Goal: Register for event/course

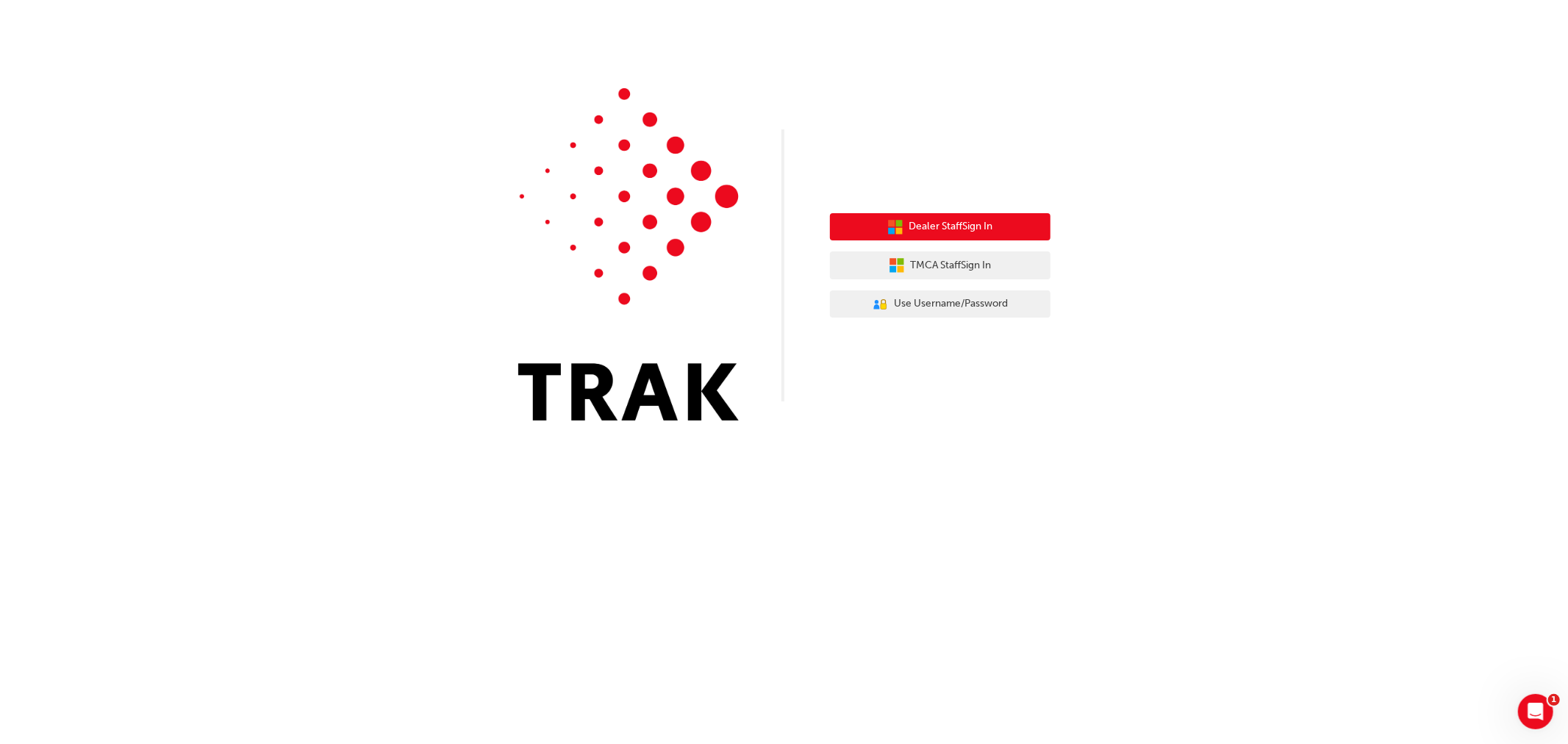
click at [983, 232] on span "Dealer Staff Sign In" at bounding box center [951, 226] width 84 height 17
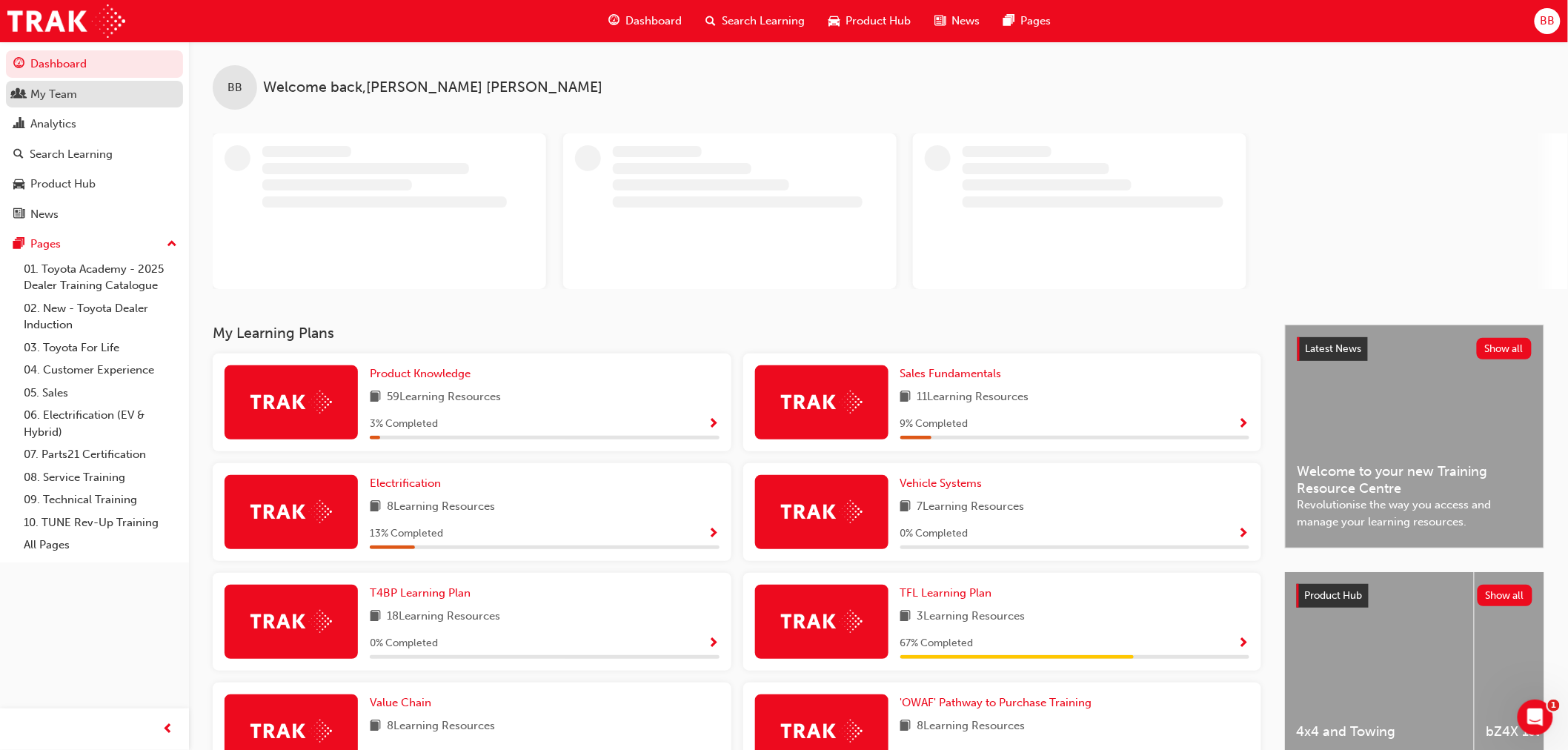
click at [80, 92] on div "My Team" at bounding box center [94, 94] width 162 height 19
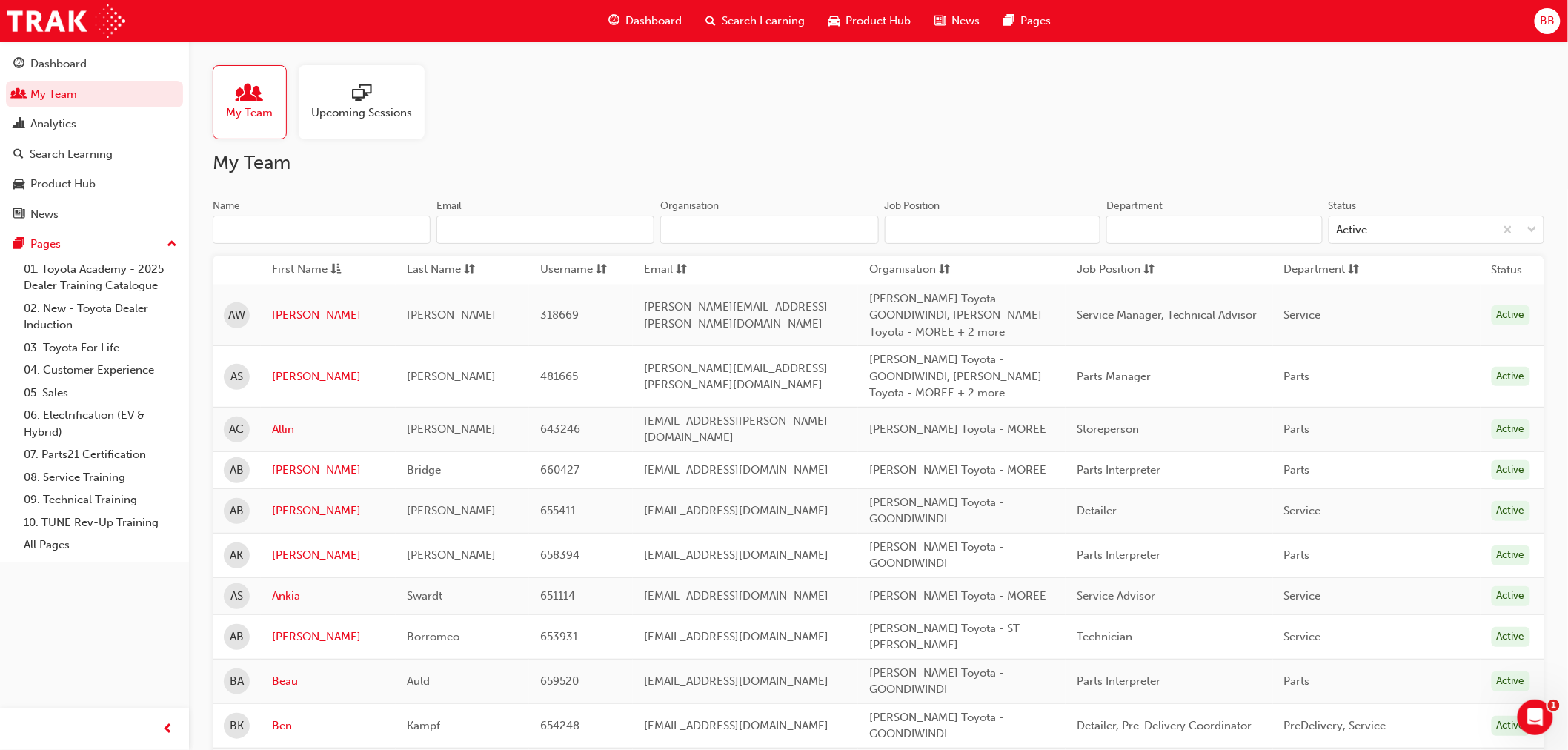
click at [365, 109] on span "Upcoming Sessions" at bounding box center [361, 113] width 101 height 17
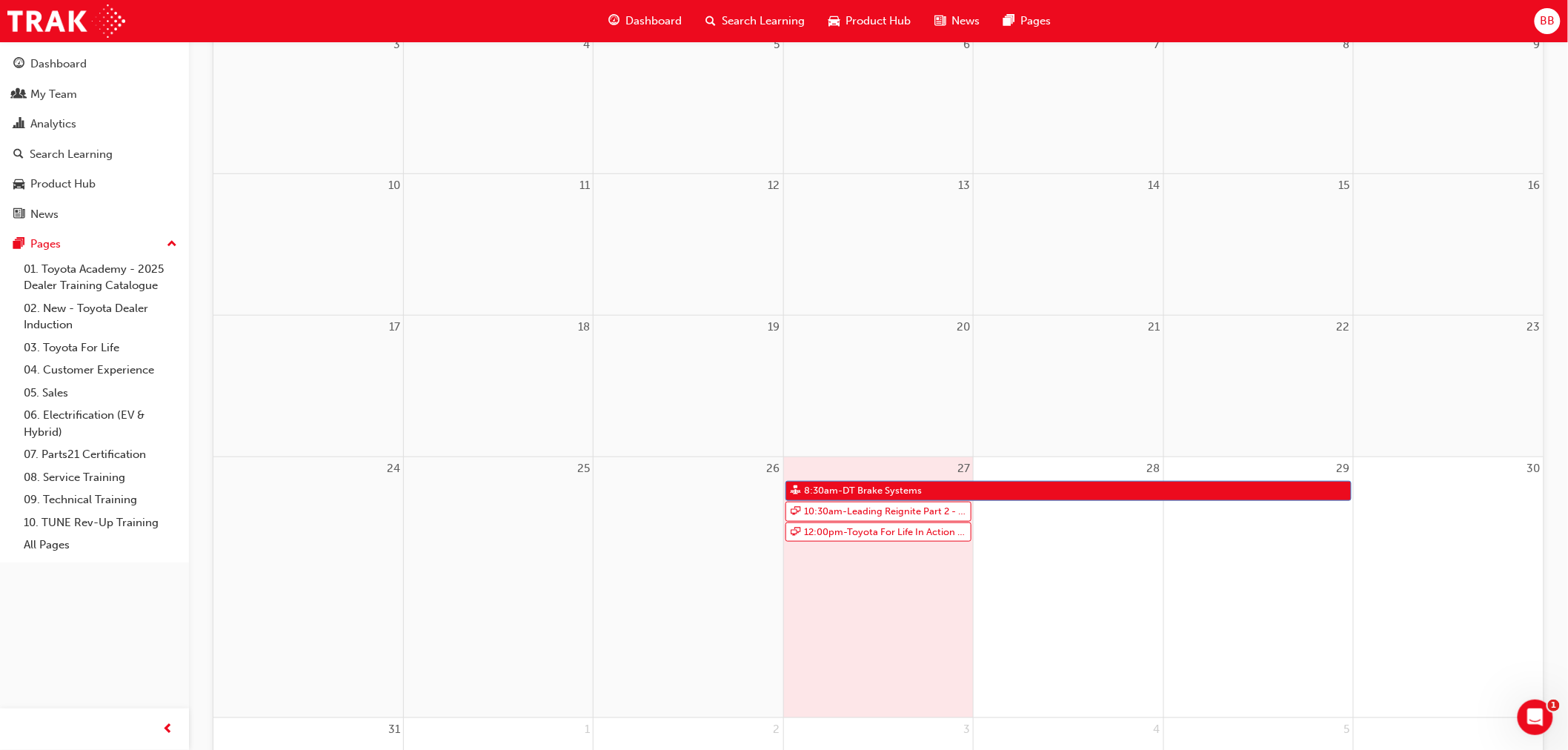
scroll to position [411, 0]
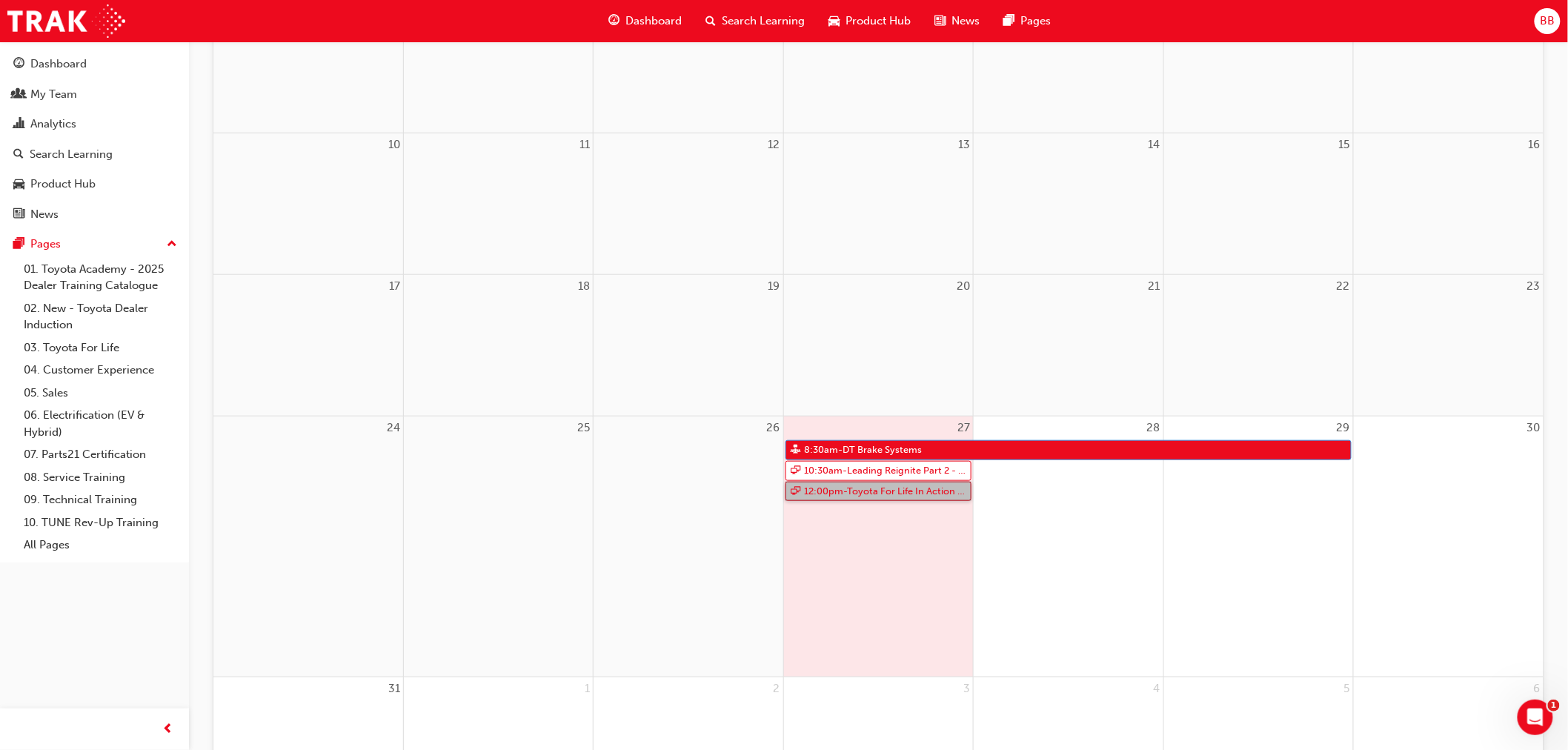
click at [875, 492] on link "12:00pm - Toyota For Life In Action - Virtual Classroom" at bounding box center [878, 492] width 186 height 20
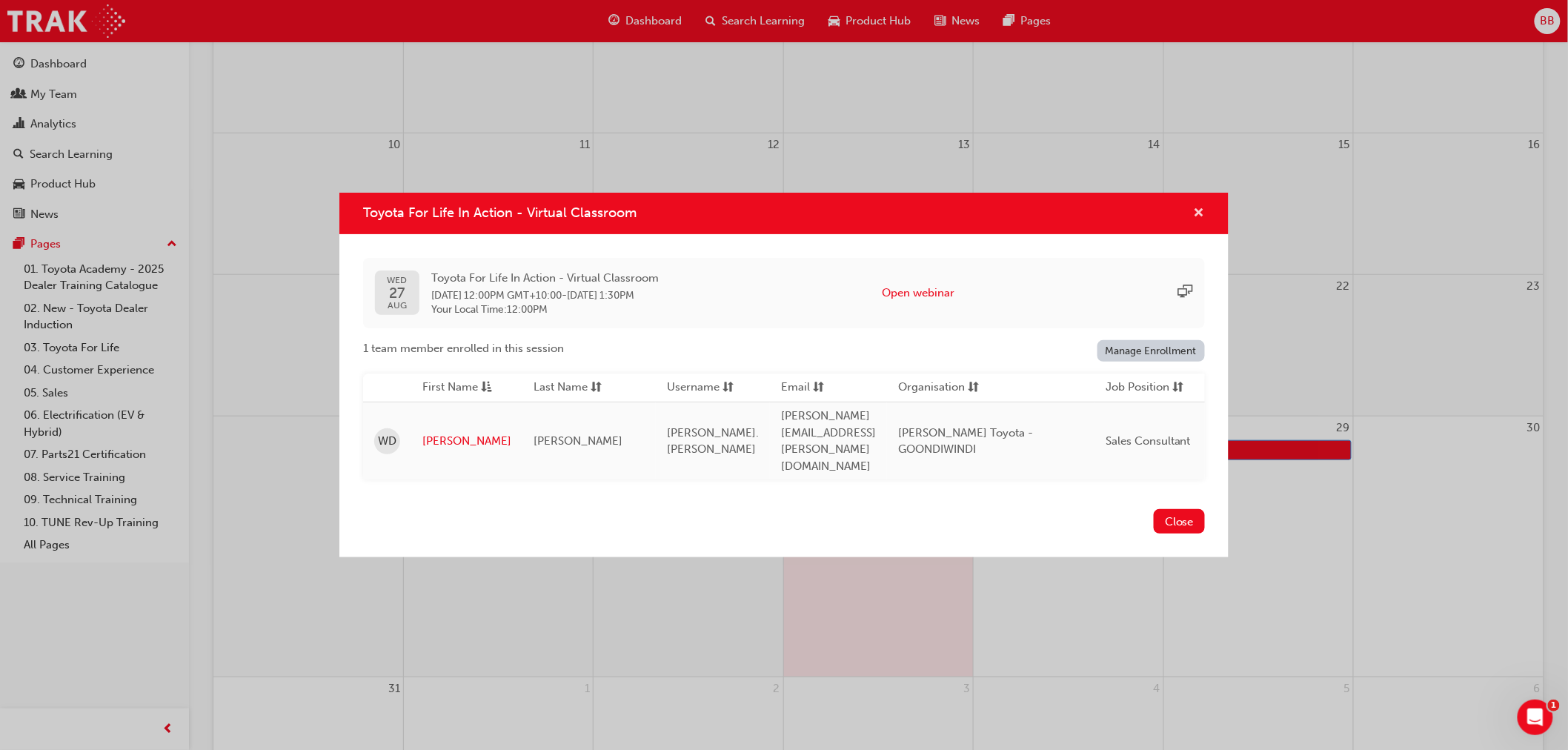
click at [1198, 221] on span "cross-icon" at bounding box center [1199, 215] width 11 height 14
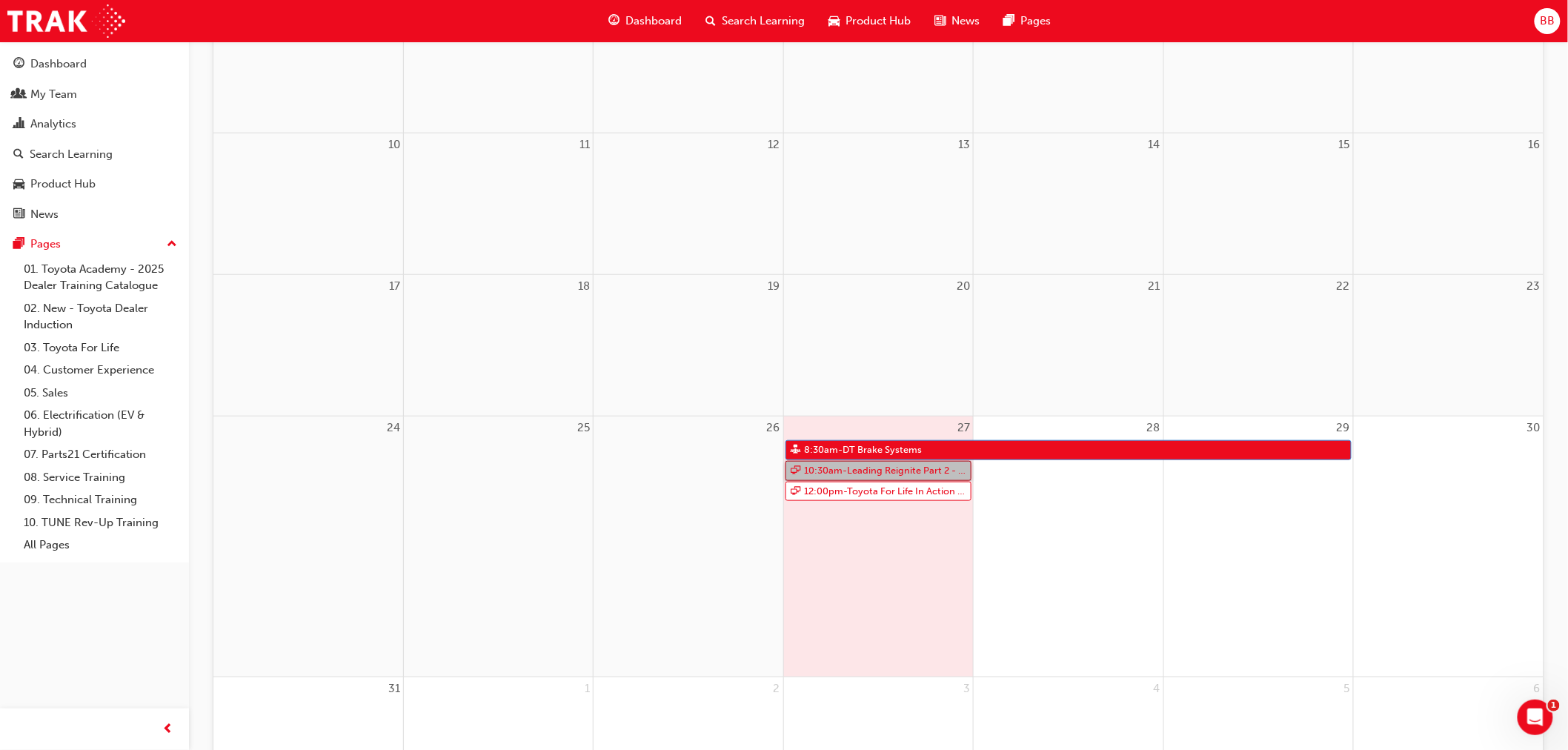
click at [868, 470] on link "10:30am - Leading Reignite Part 2 - Virtual Classroom" at bounding box center [878, 471] width 186 height 20
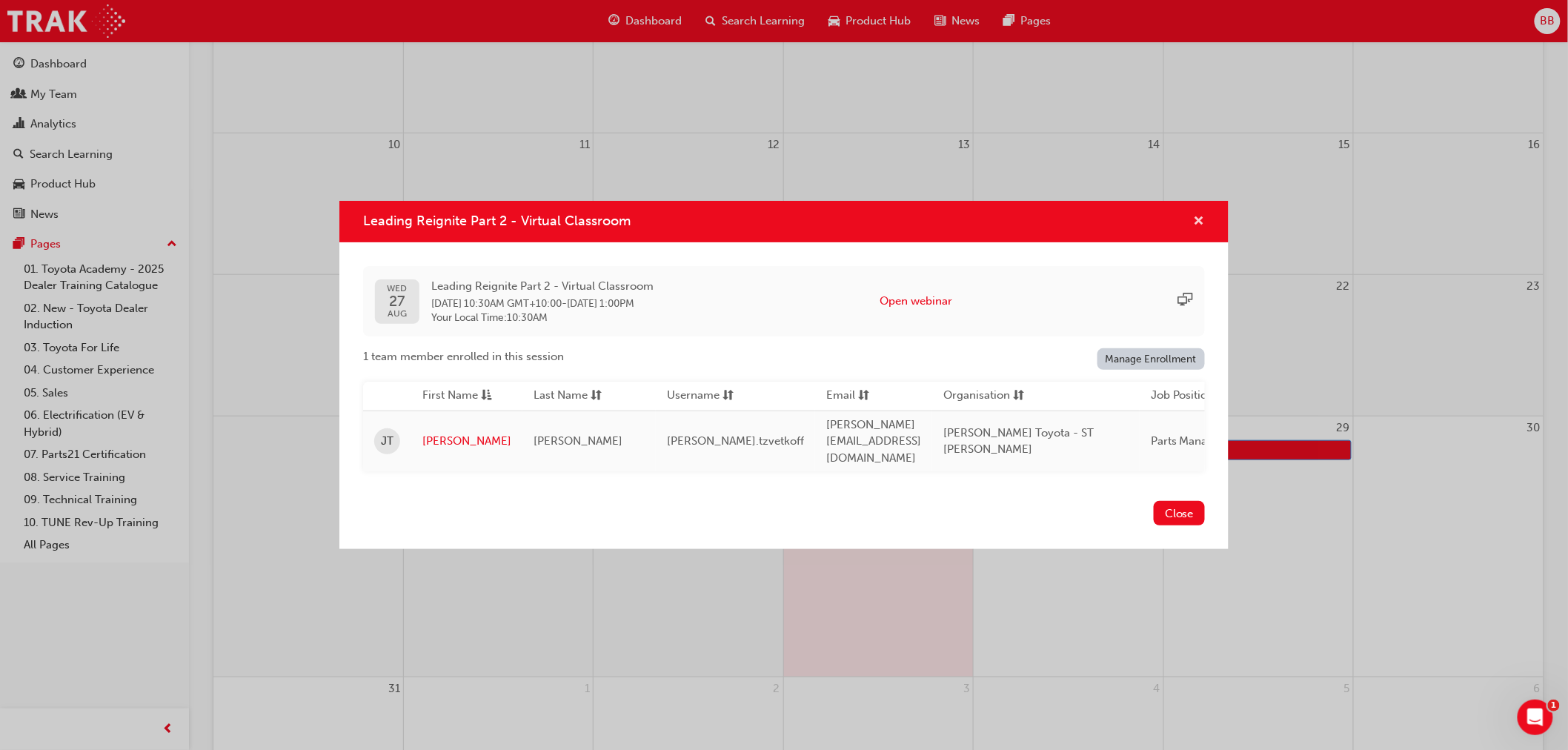
click at [1197, 225] on span "cross-icon" at bounding box center [1199, 222] width 11 height 14
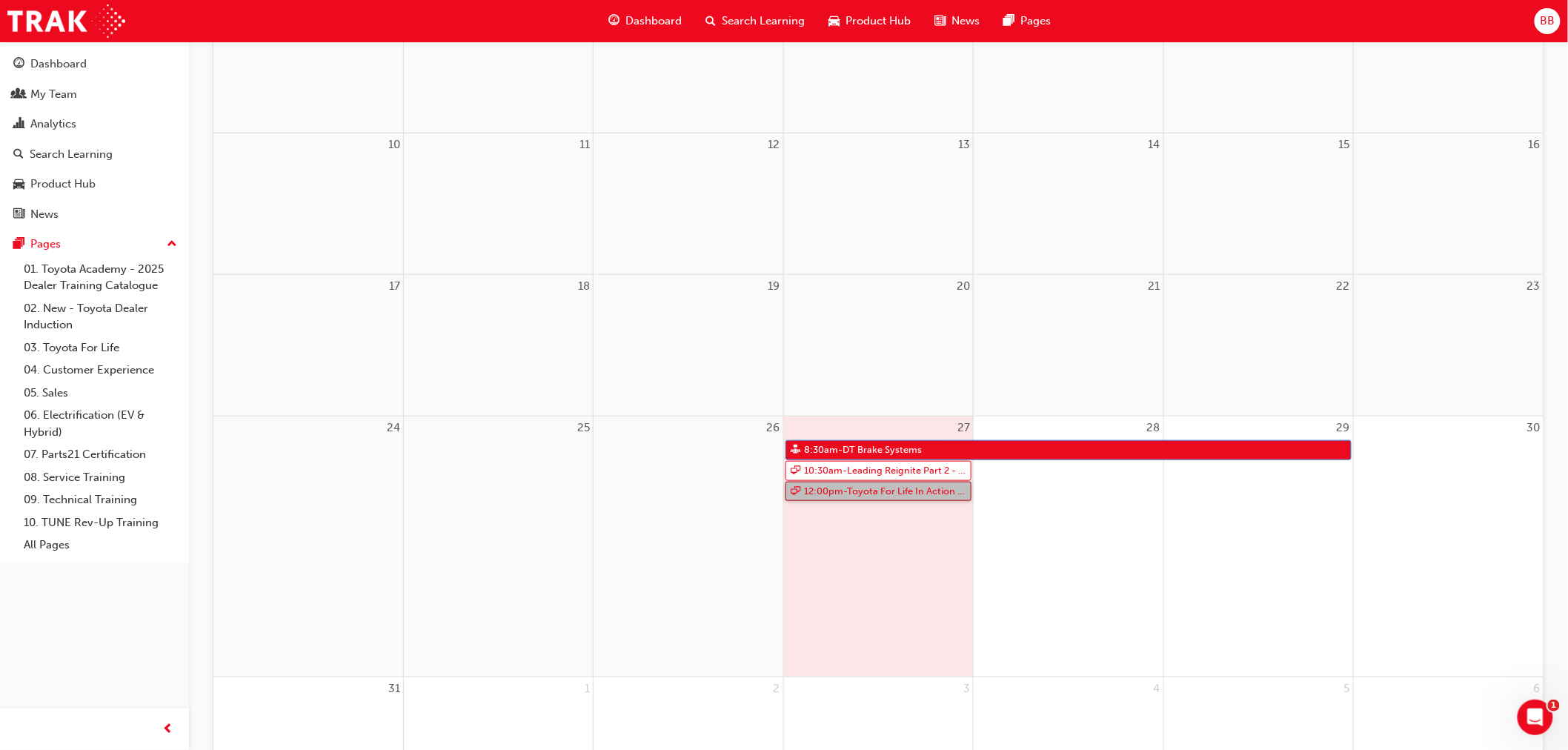
click at [821, 496] on link "12:00pm - Toyota For Life In Action - Virtual Classroom" at bounding box center [878, 492] width 186 height 20
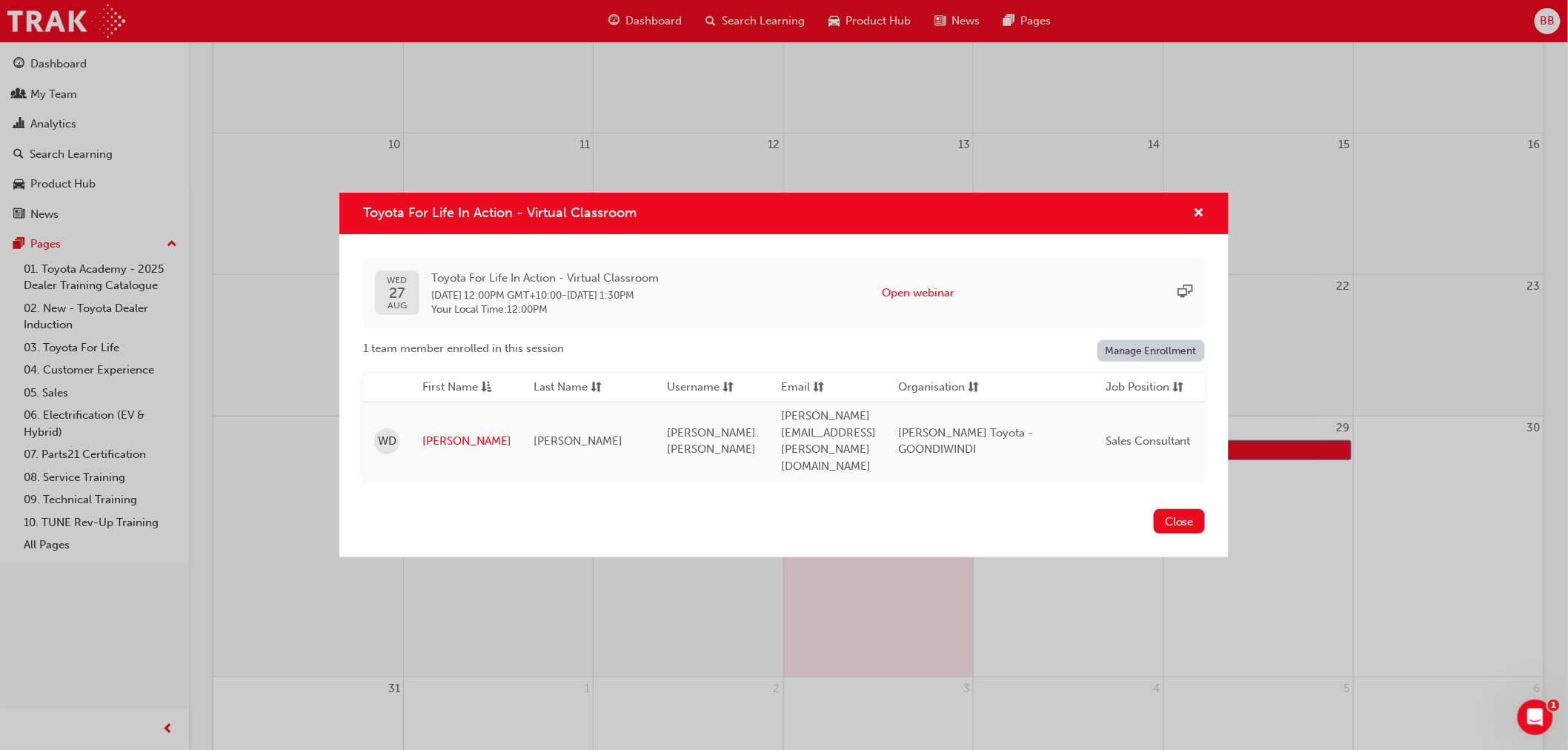
click at [827, 593] on div "Toyota For Life In Action - Virtual Classroom [DATE] Toyota For Life In Action …" at bounding box center [784, 375] width 1568 height 750
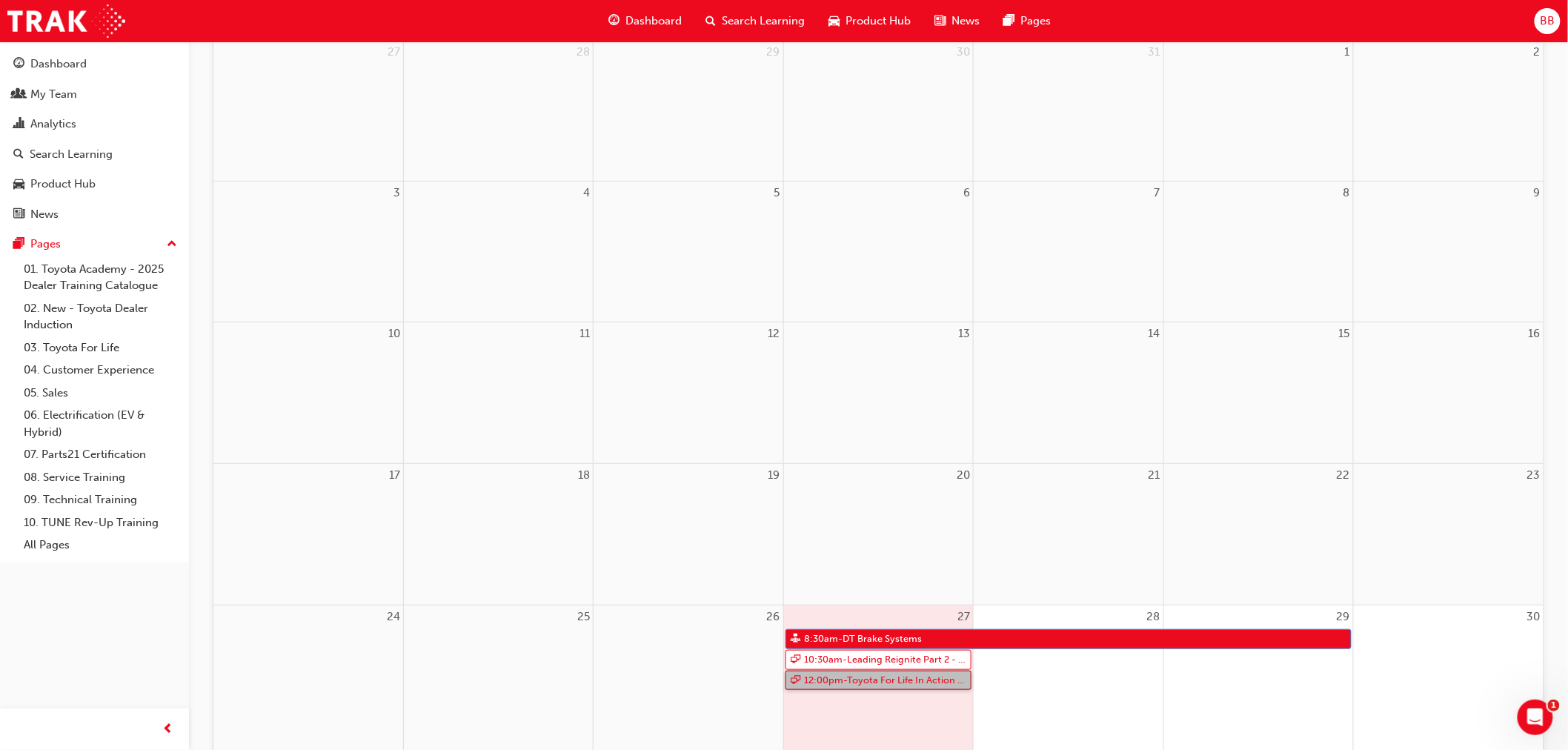
scroll to position [0, 0]
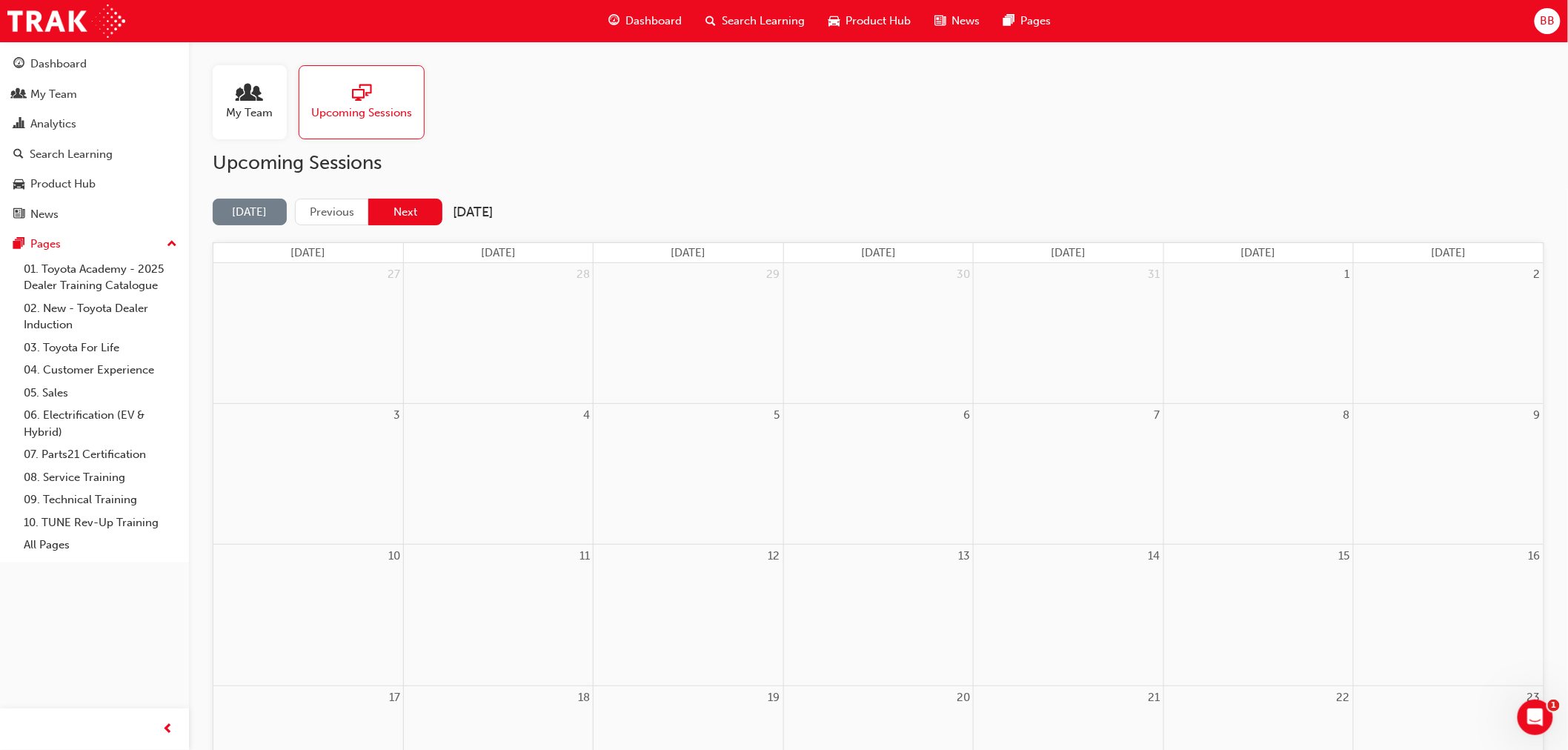
click at [435, 215] on button "Next" at bounding box center [405, 212] width 74 height 27
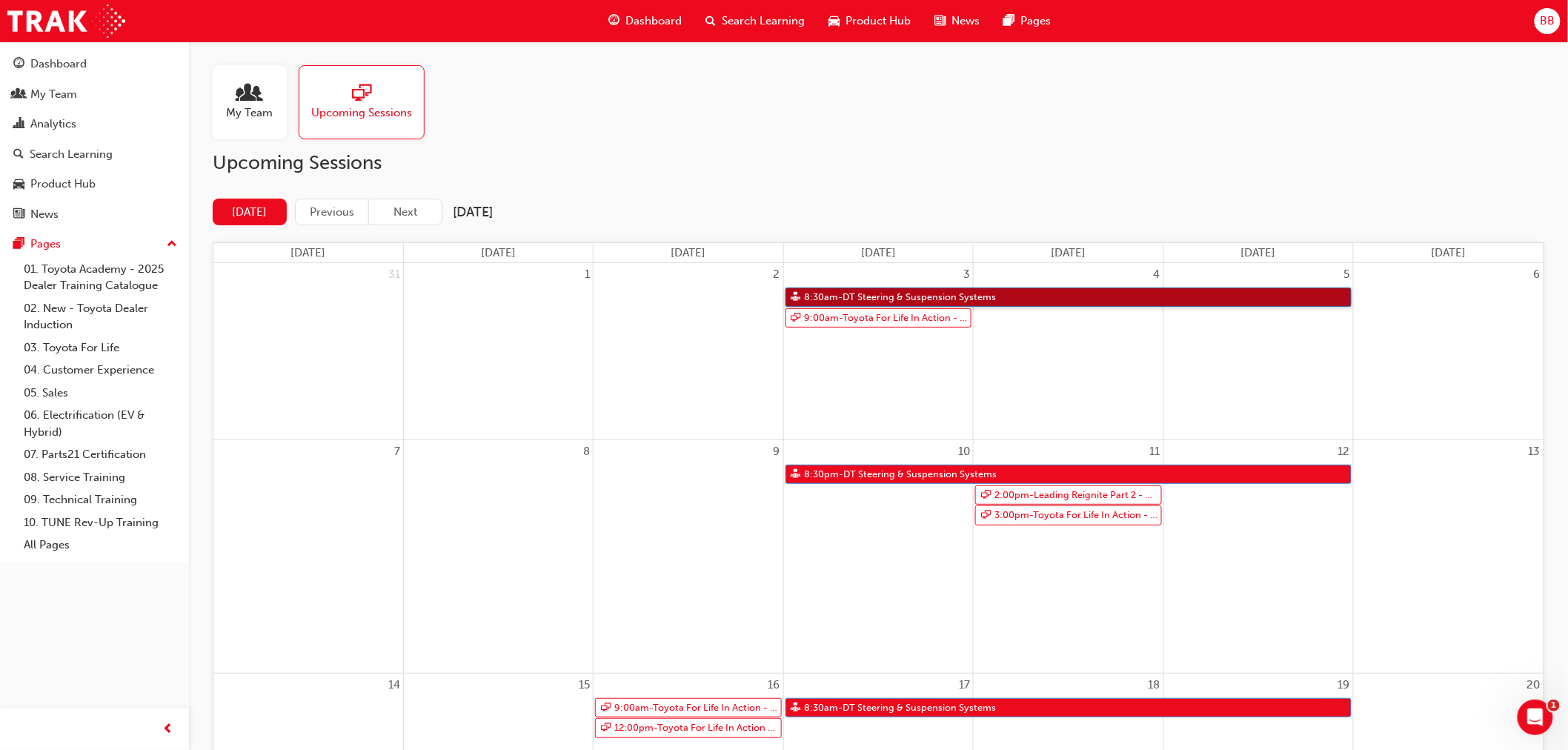
click at [980, 299] on link "8:30am - DT Steering & Suspension Systems" at bounding box center [1068, 298] width 566 height 20
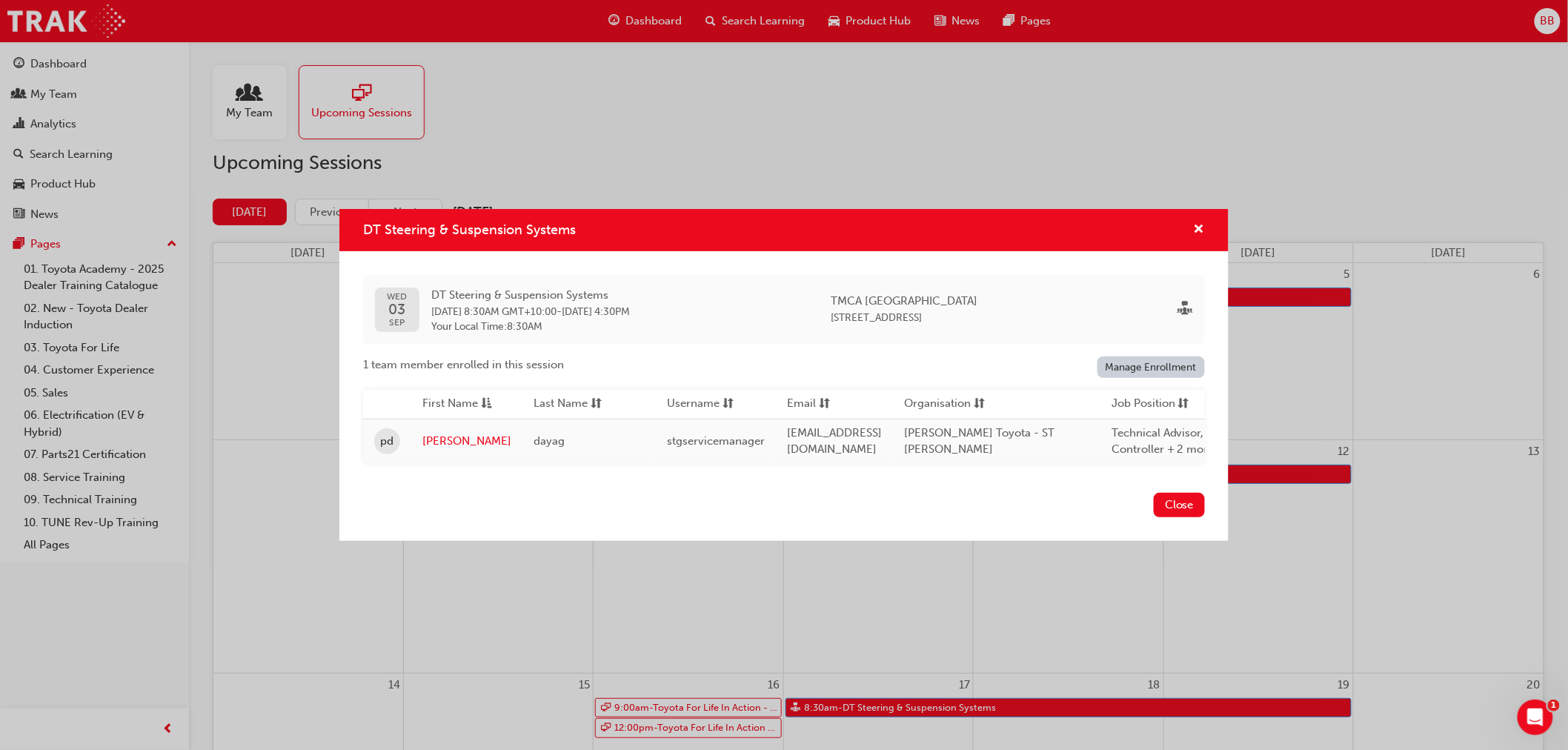
click at [1190, 221] on div "DT Steering & Suspension Systems" at bounding box center [1193, 230] width 23 height 19
click at [1196, 224] on span "cross-icon" at bounding box center [1199, 231] width 11 height 14
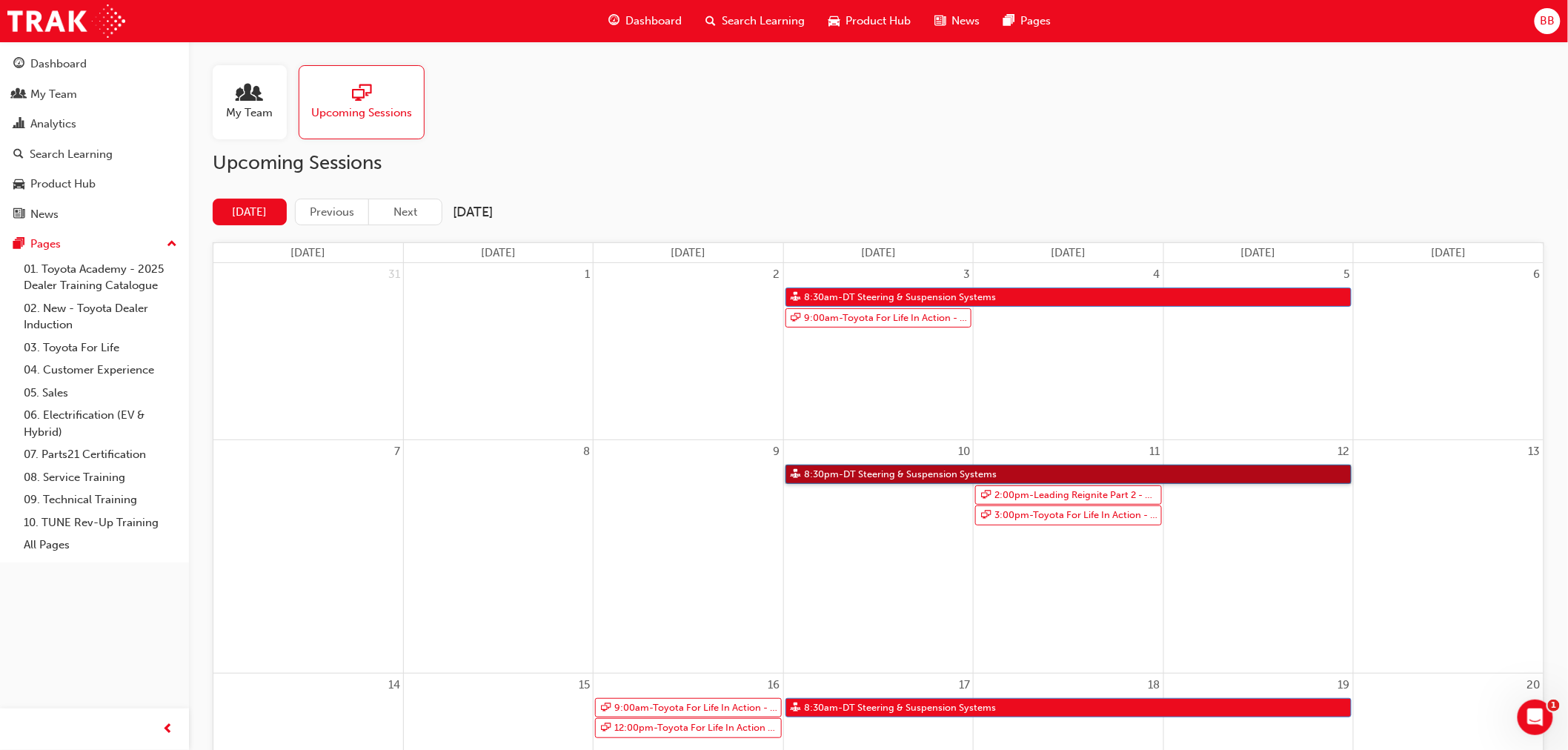
click at [1028, 479] on link "8:30pm - DT Steering & Suspension Systems" at bounding box center [1068, 475] width 566 height 20
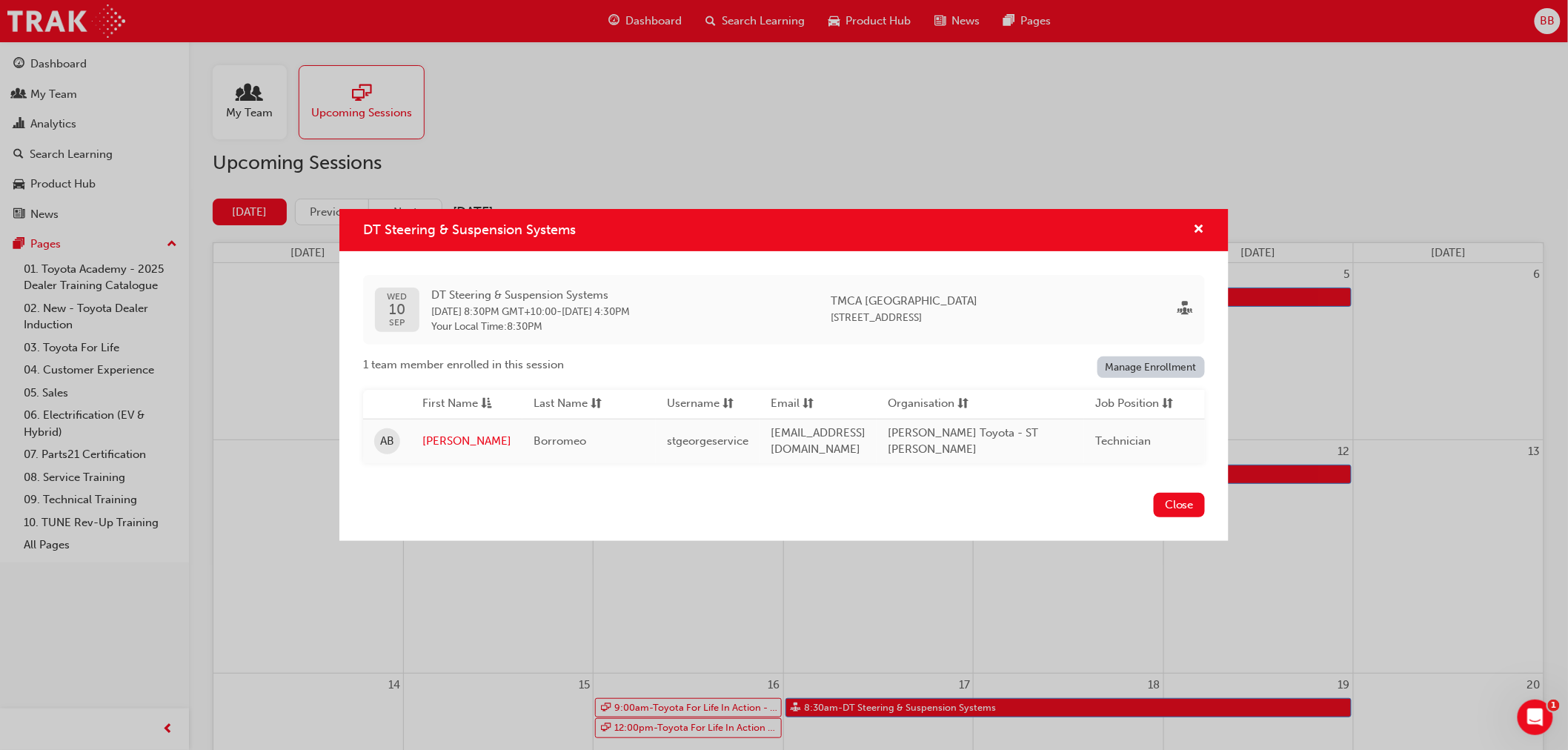
click at [1191, 230] on div "DT Steering & Suspension Systems" at bounding box center [1193, 230] width 23 height 19
click at [1201, 231] on span "cross-icon" at bounding box center [1199, 231] width 11 height 14
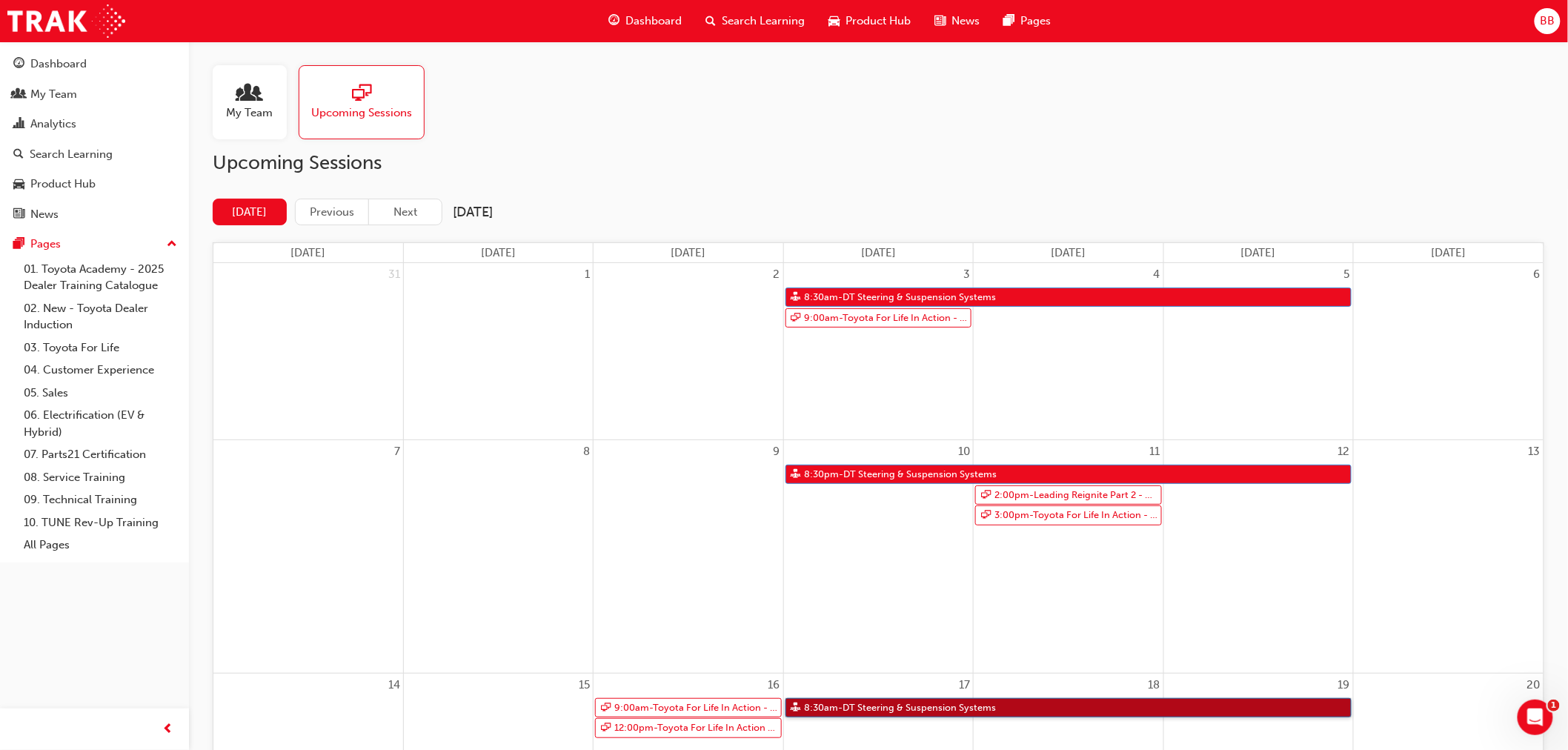
click at [1075, 709] on link "8:30am - DT Steering & Suspension Systems" at bounding box center [1068, 708] width 566 height 20
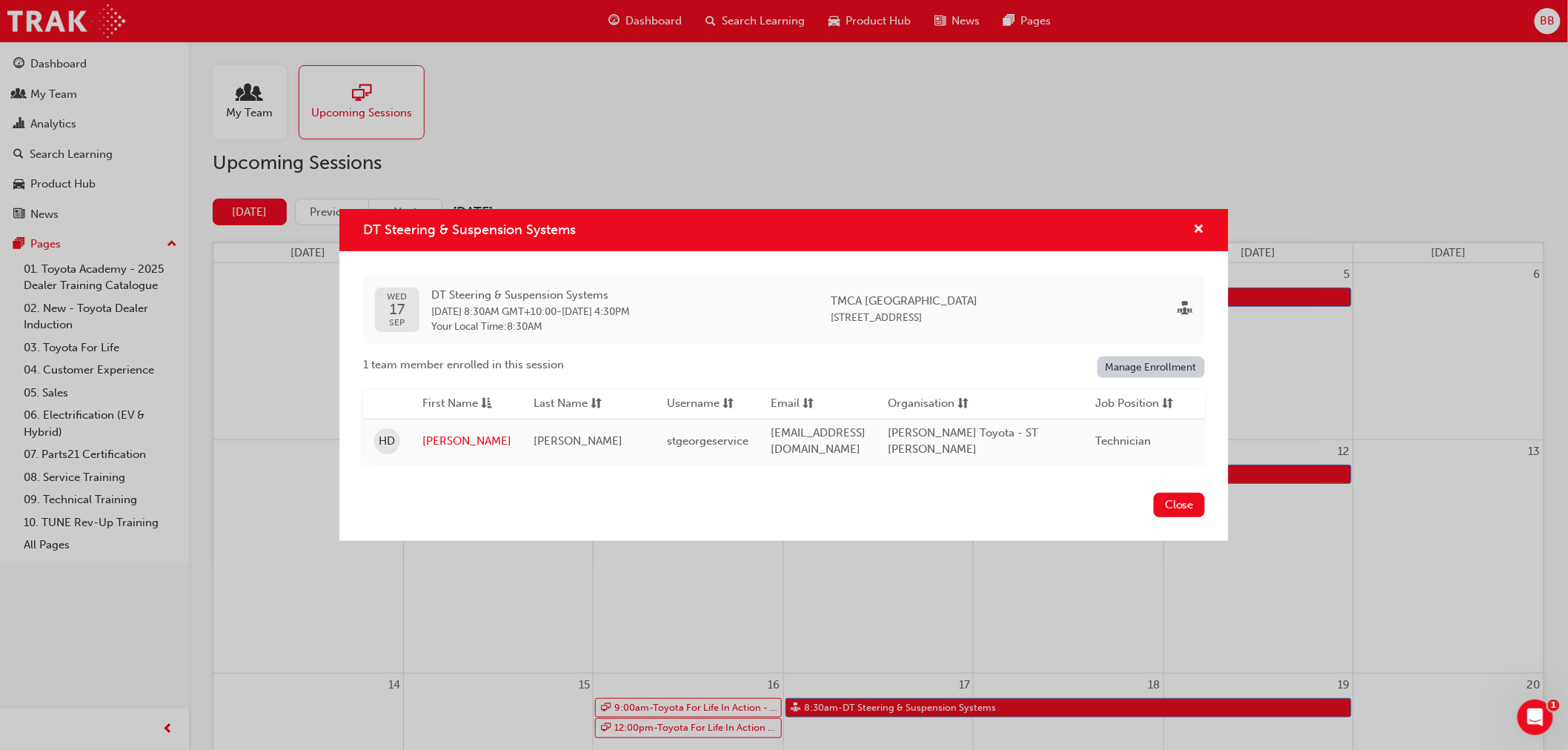
click at [1205, 220] on div "DT Steering & Suspension Systems" at bounding box center [784, 230] width 889 height 42
click at [1196, 226] on span "cross-icon" at bounding box center [1199, 231] width 11 height 14
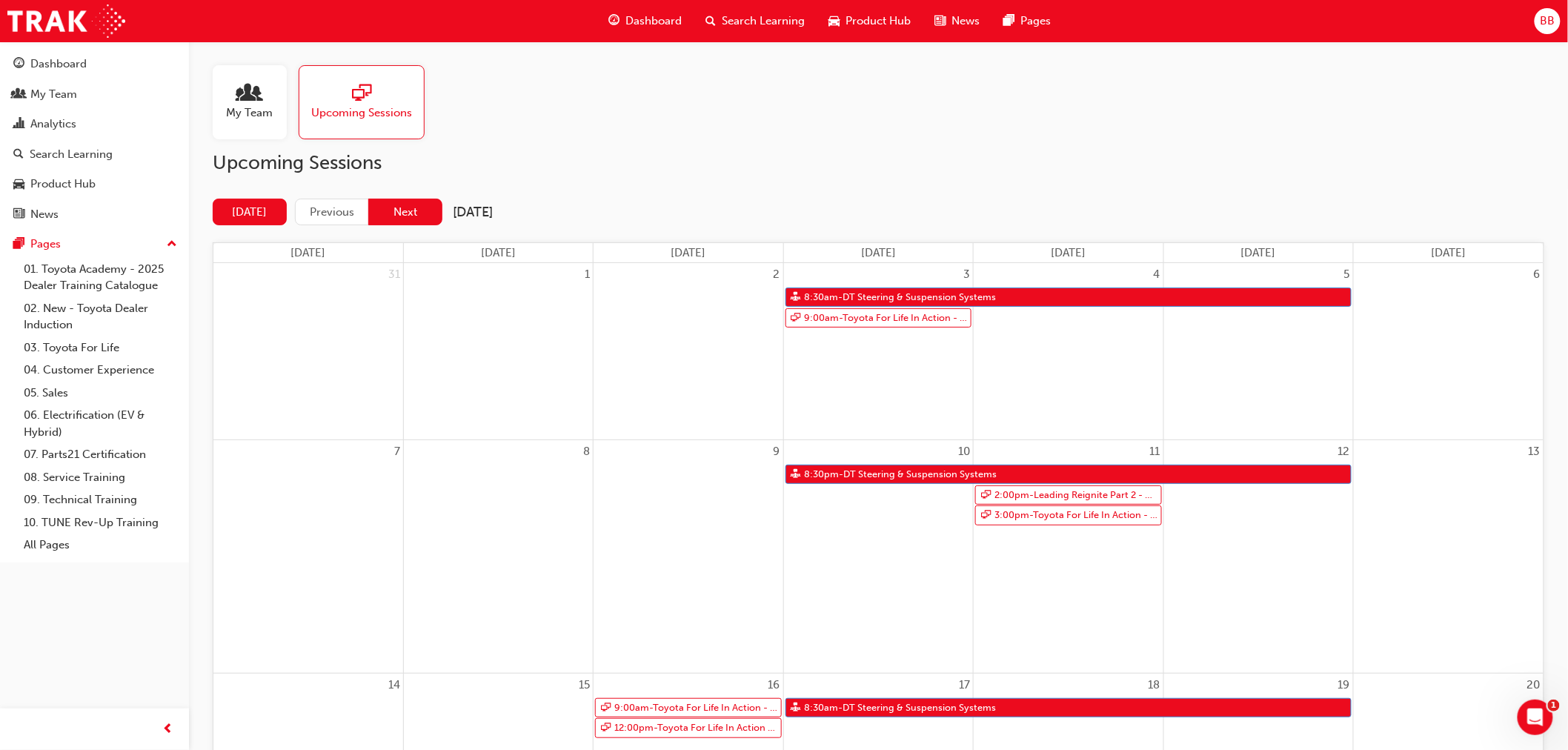
click at [405, 215] on button "Next" at bounding box center [405, 212] width 74 height 27
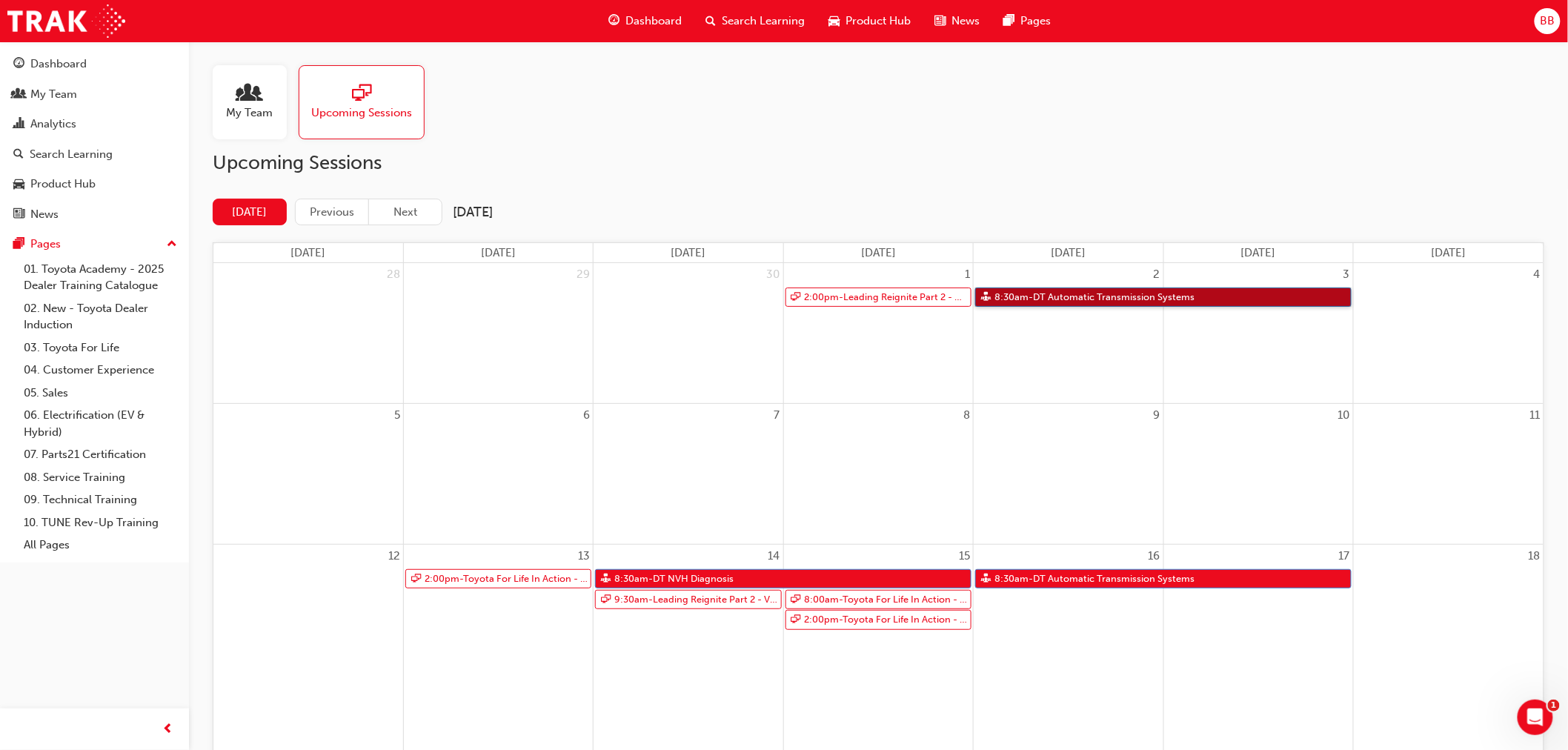
click at [1227, 294] on link "8:30am - DT Automatic Transmission Systems" at bounding box center [1163, 298] width 377 height 20
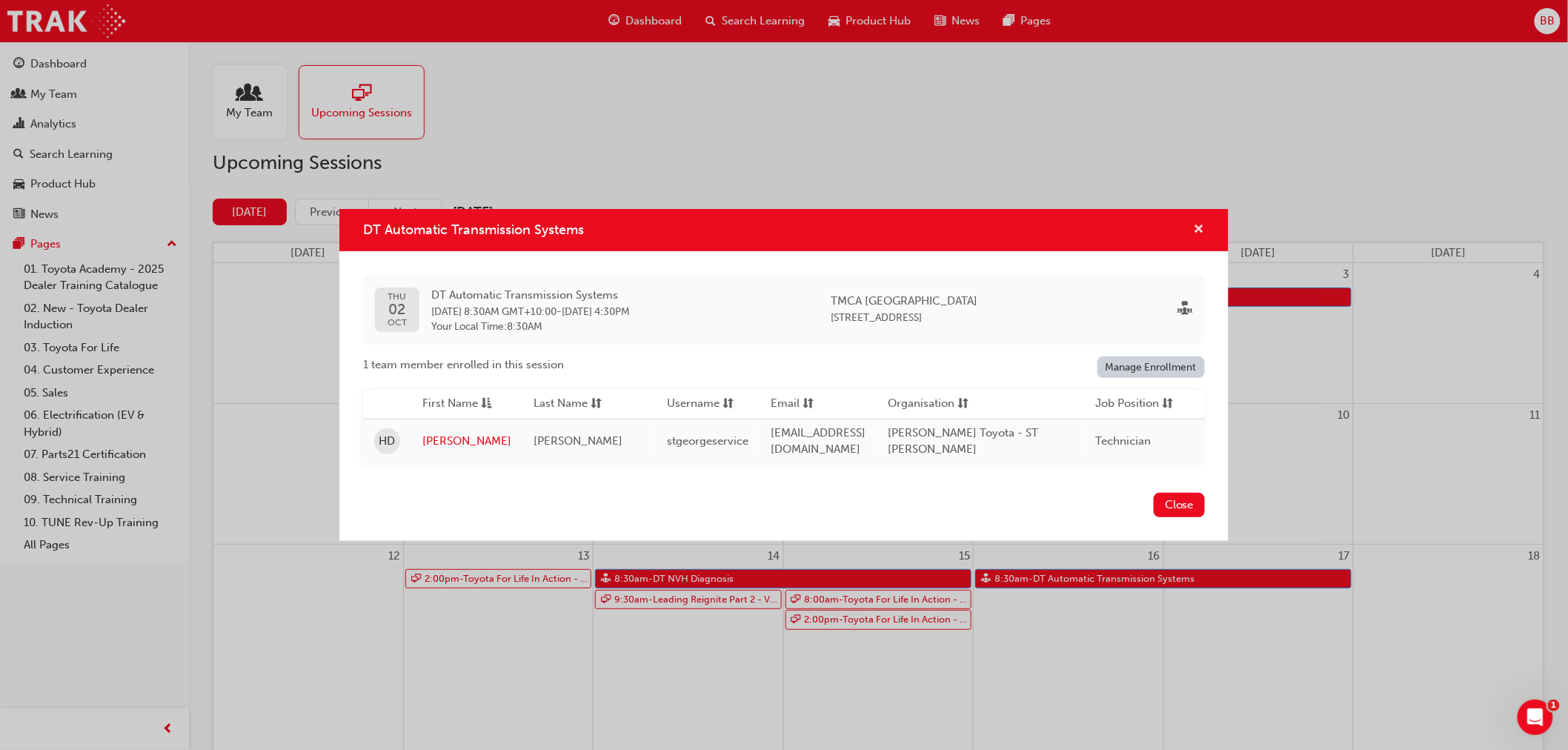
click at [1204, 225] on div "DT Automatic Transmission Systems" at bounding box center [784, 230] width 889 height 42
click at [1198, 231] on span "cross-icon" at bounding box center [1199, 231] width 11 height 14
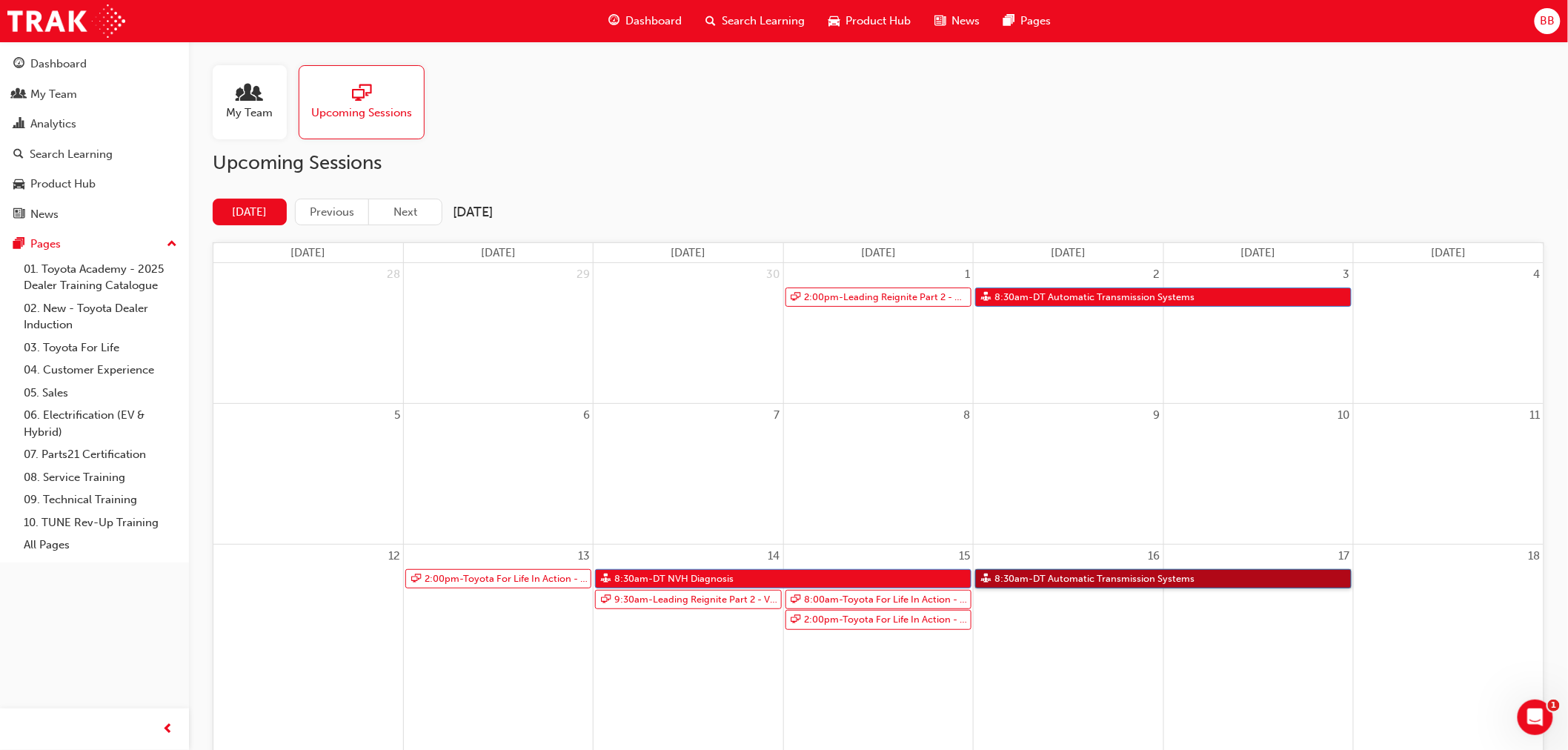
click at [1078, 578] on link "8:30am - DT Automatic Transmission Systems" at bounding box center [1163, 579] width 377 height 20
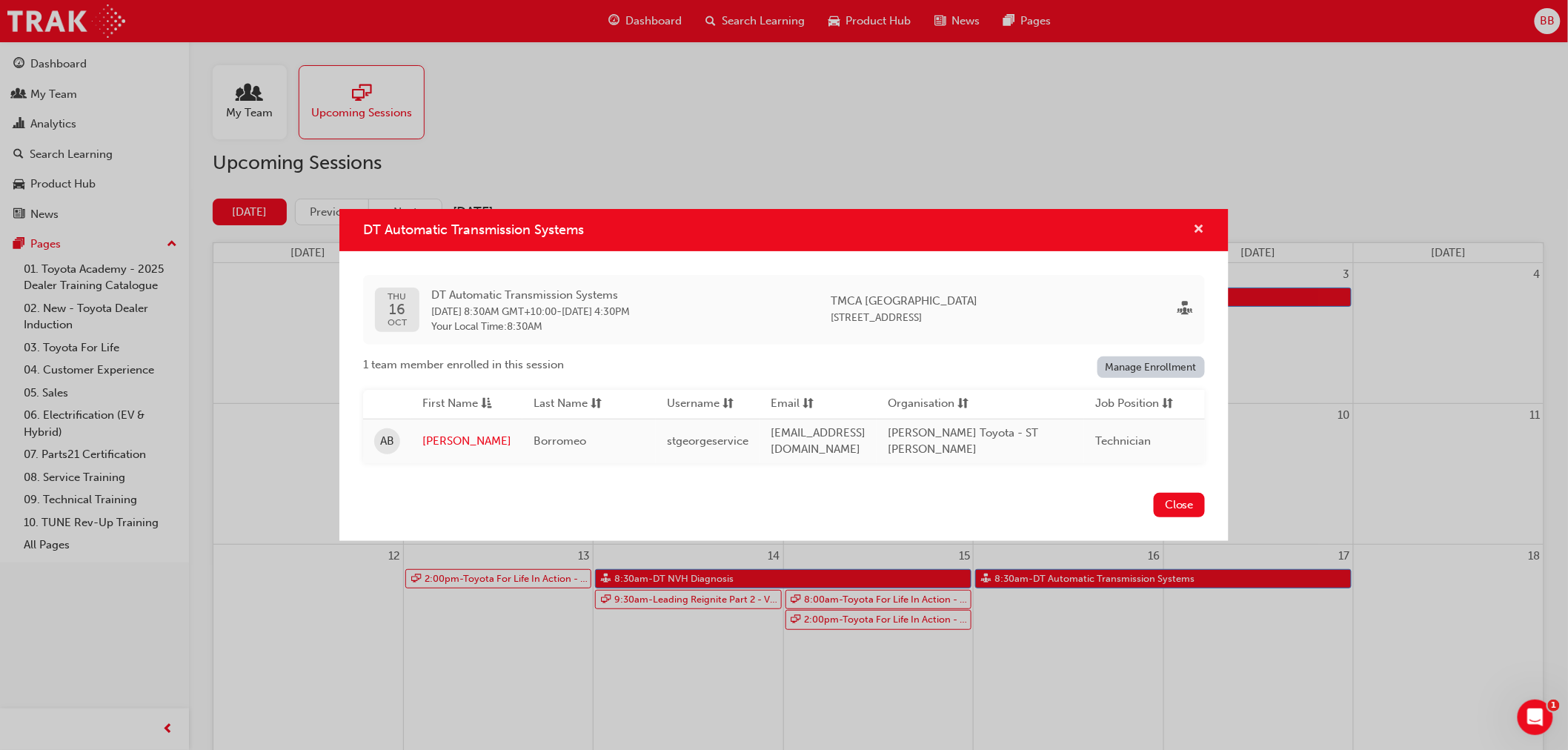
click at [1198, 225] on span "cross-icon" at bounding box center [1199, 231] width 11 height 14
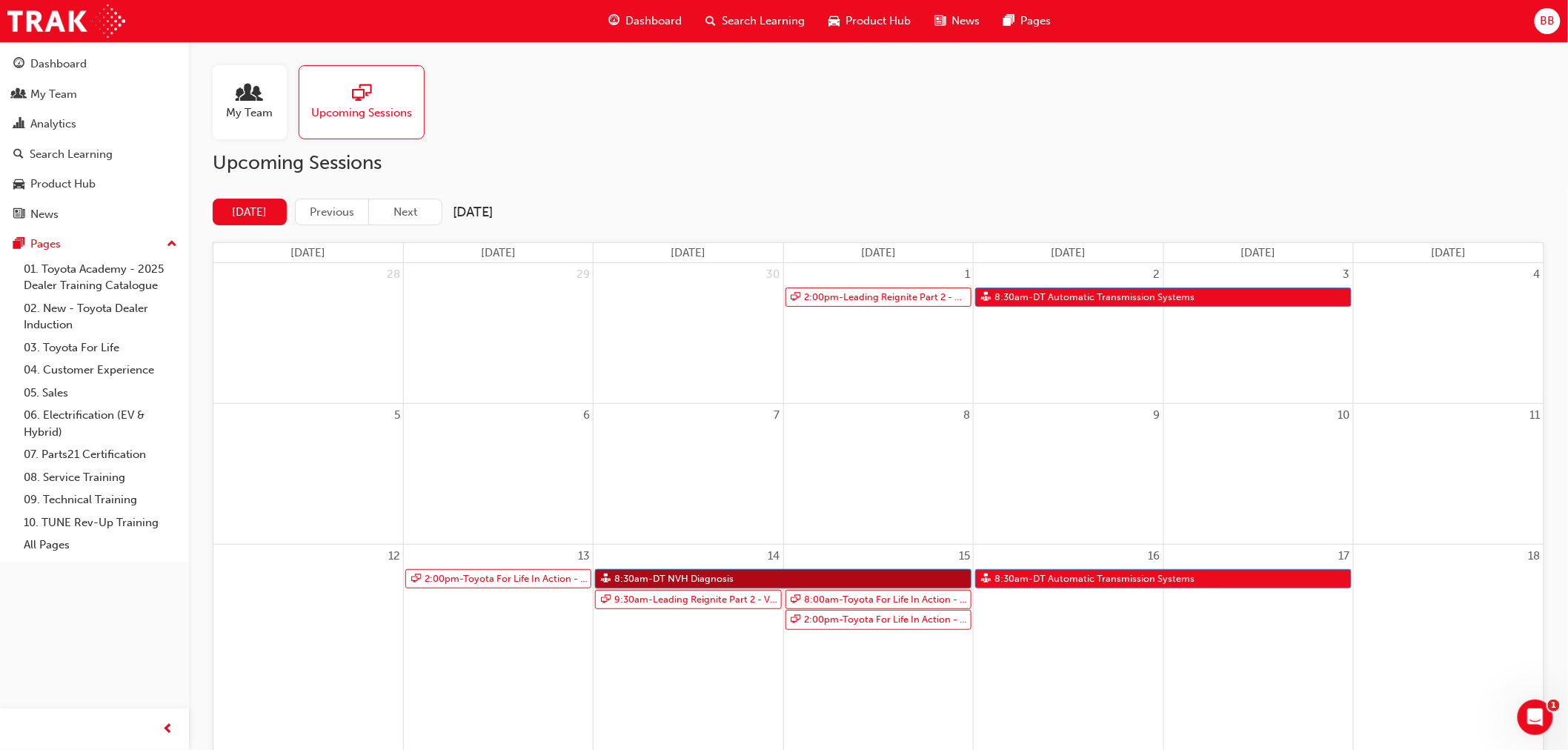
click at [813, 573] on link "8:30am - DT NVH Diagnosis" at bounding box center [783, 579] width 377 height 20
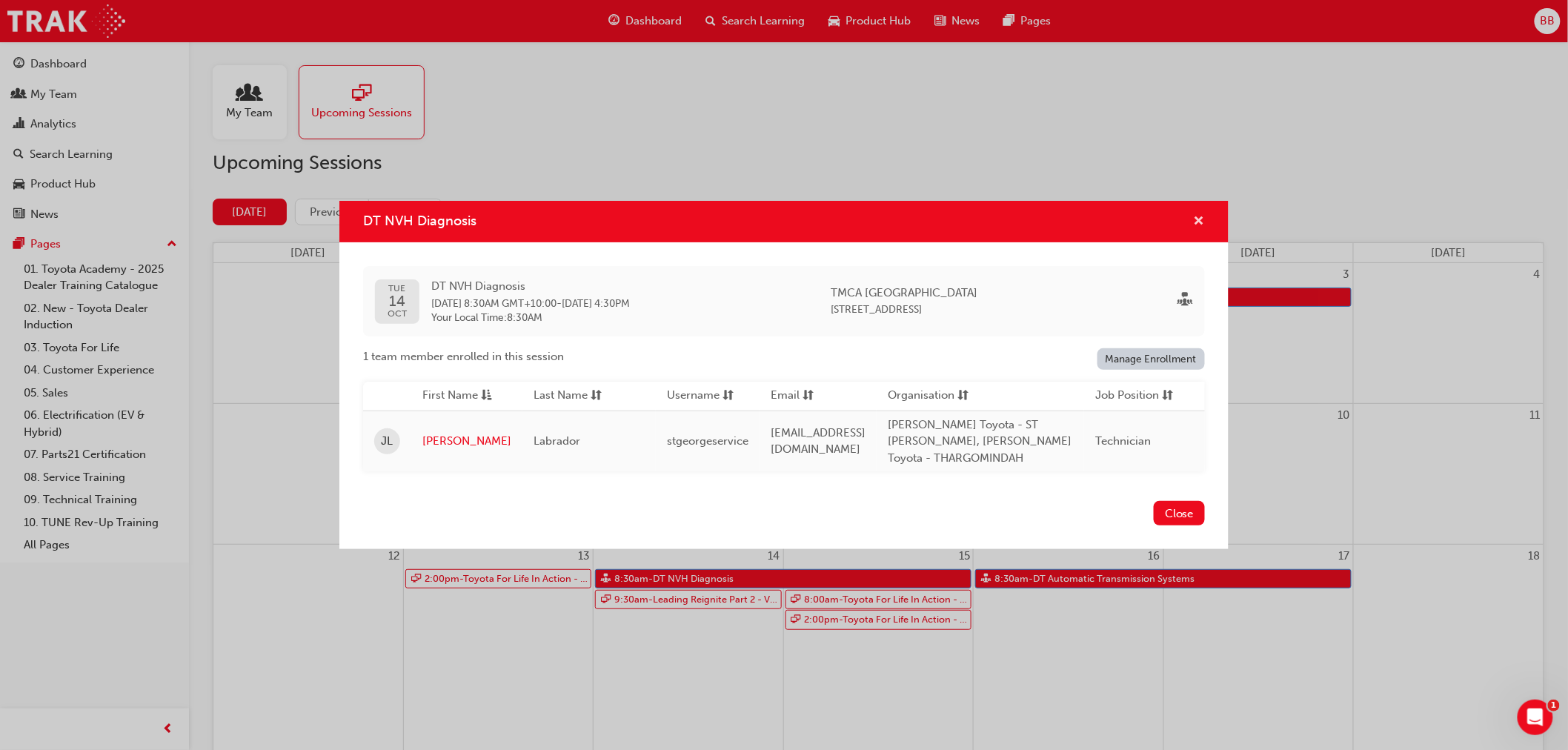
click at [1199, 216] on span "cross-icon" at bounding box center [1199, 222] width 11 height 14
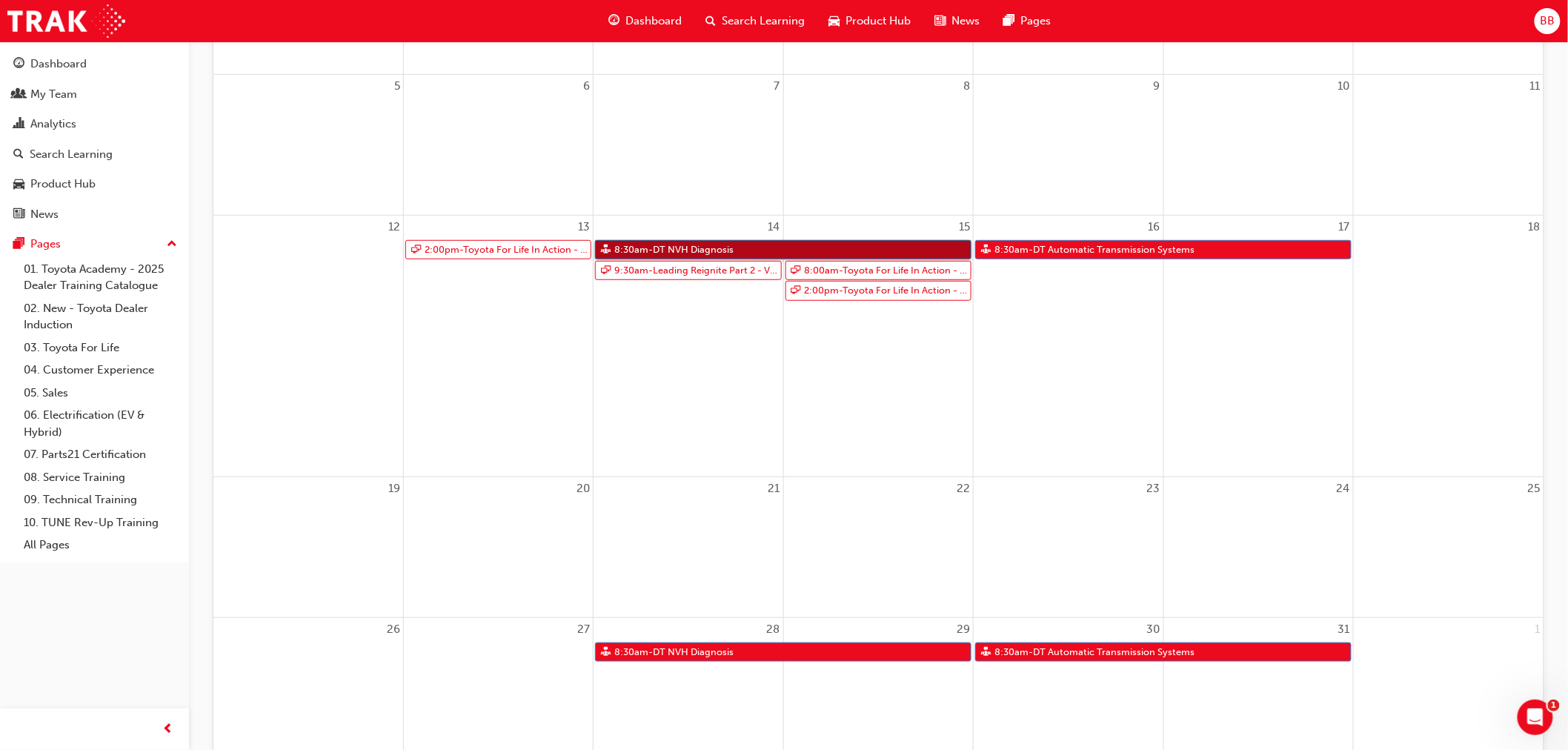
scroll to position [411, 0]
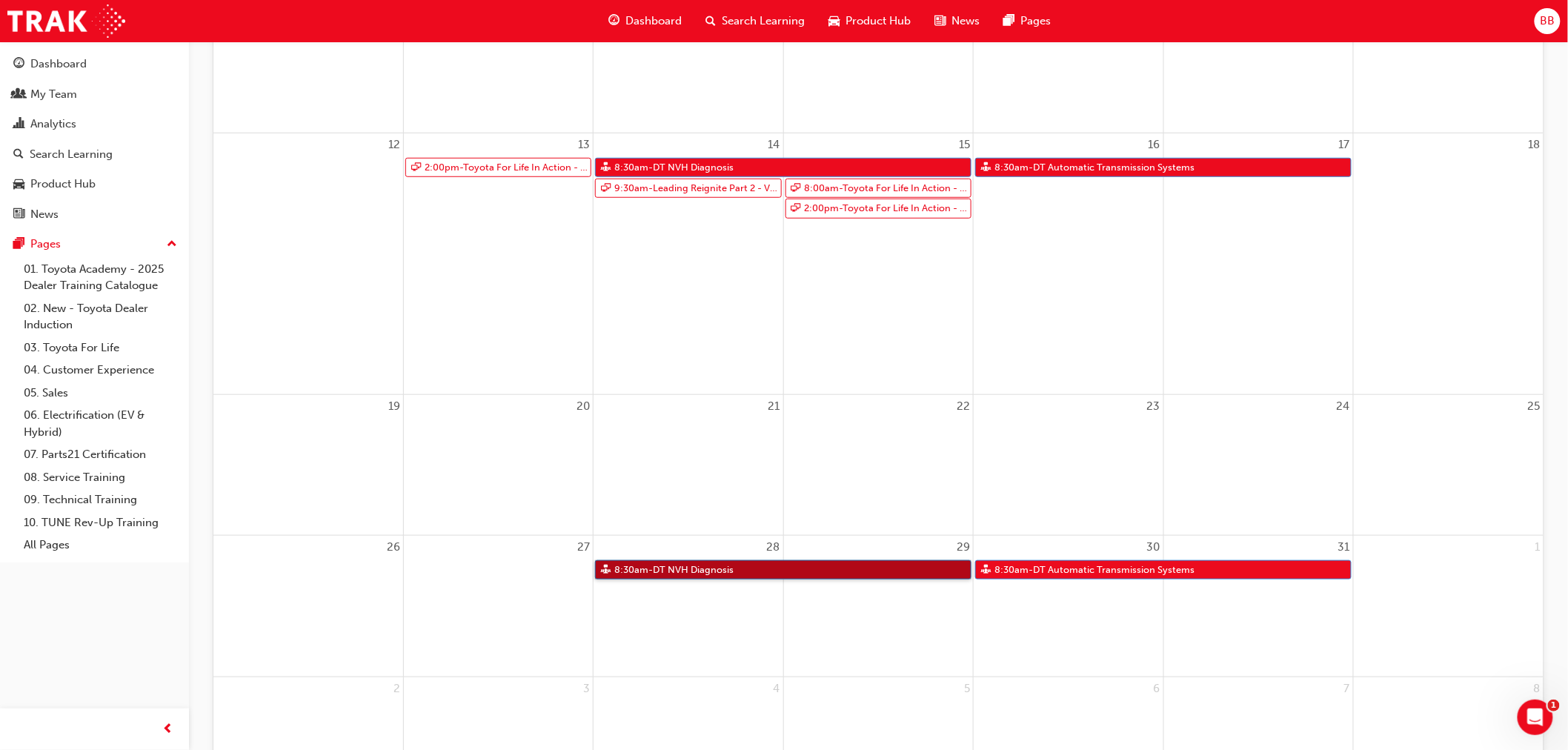
click at [845, 573] on link "8:30am - DT NVH Diagnosis" at bounding box center [783, 570] width 377 height 20
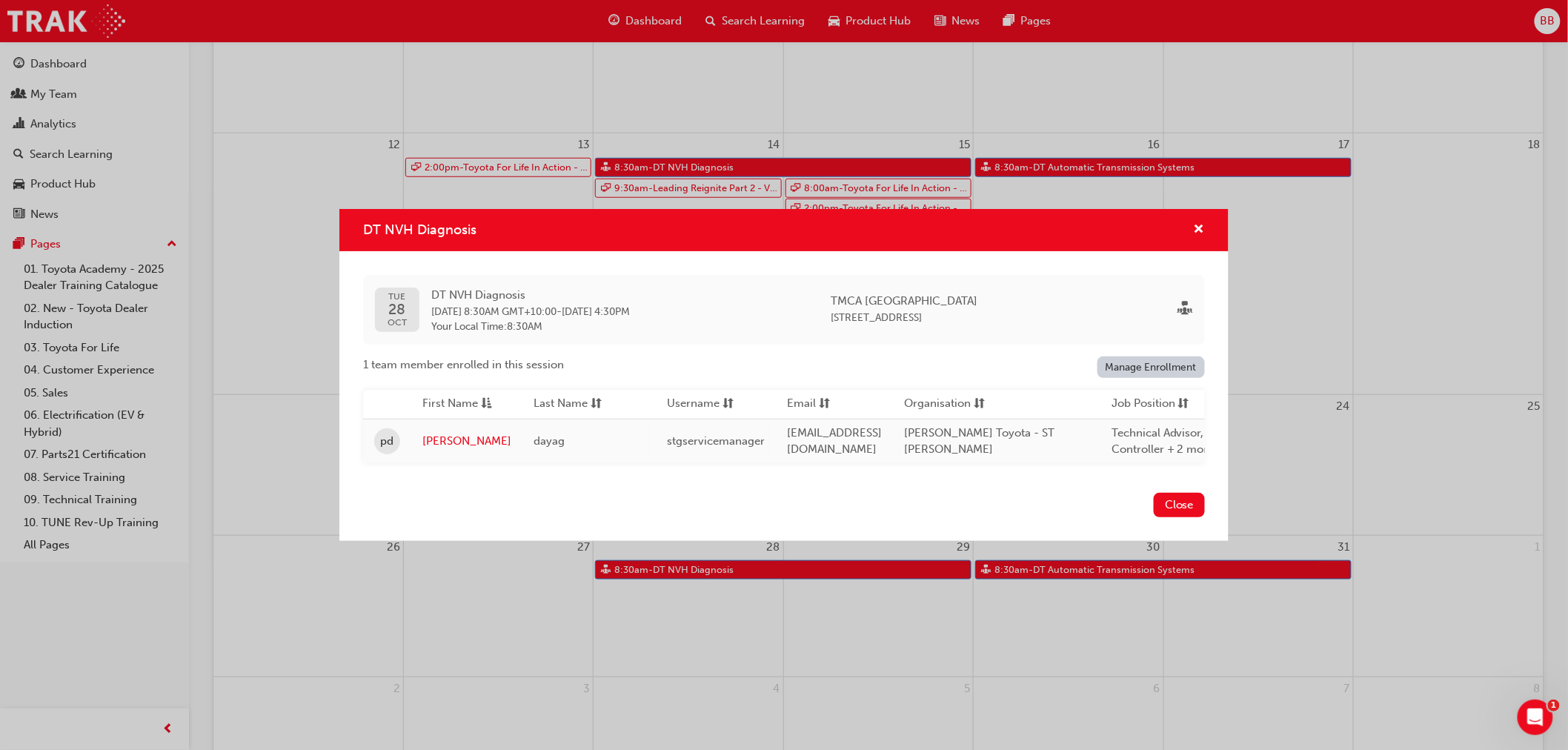
click at [1079, 574] on div "DT NVH Diagnosis [DATE] DT NVH Diagnosis [DATE] 8:30AM GMT+10:00 - [DATE] 4:30P…" at bounding box center [784, 375] width 1568 height 750
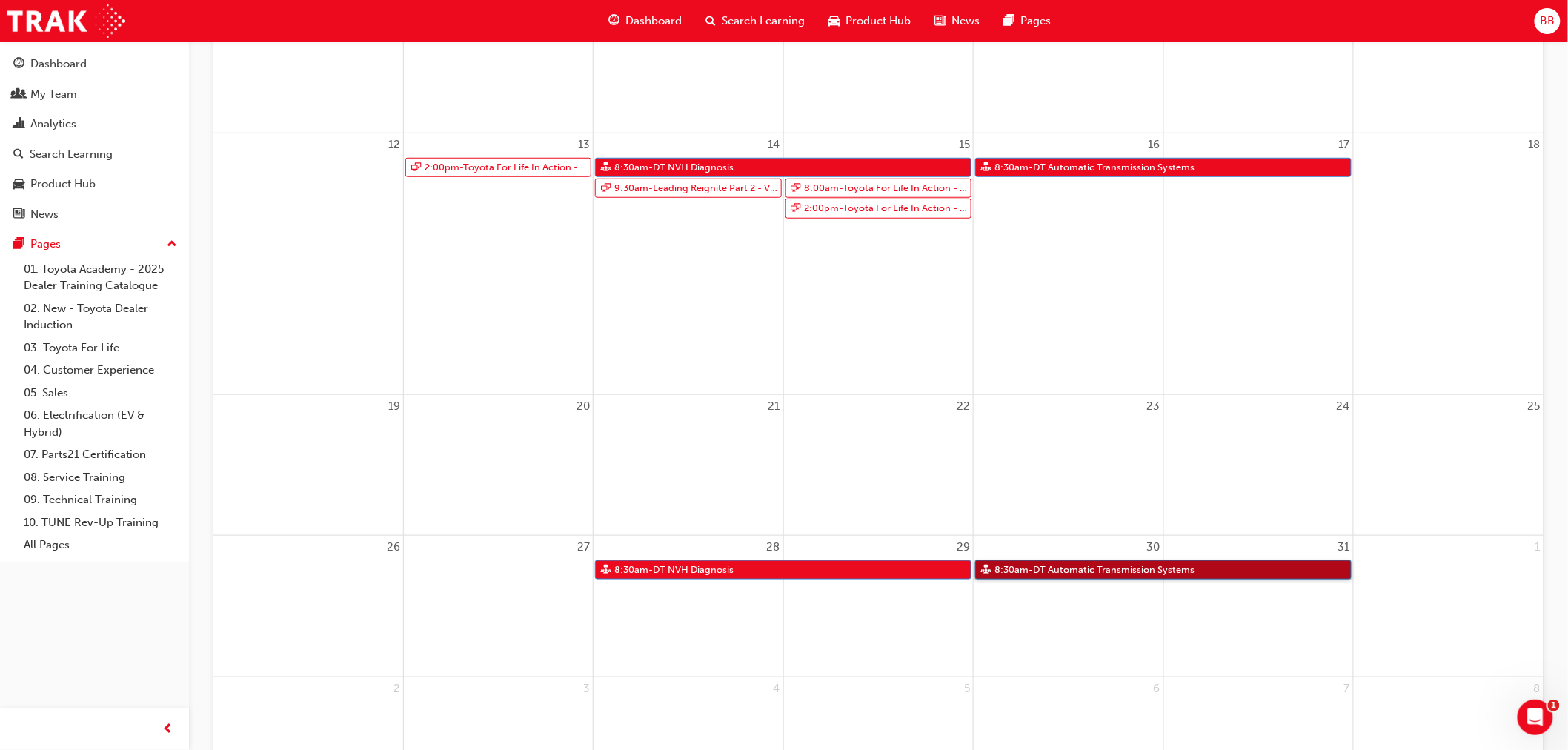
click at [1079, 574] on link "8:30am - DT Automatic Transmission Systems" at bounding box center [1163, 570] width 377 height 20
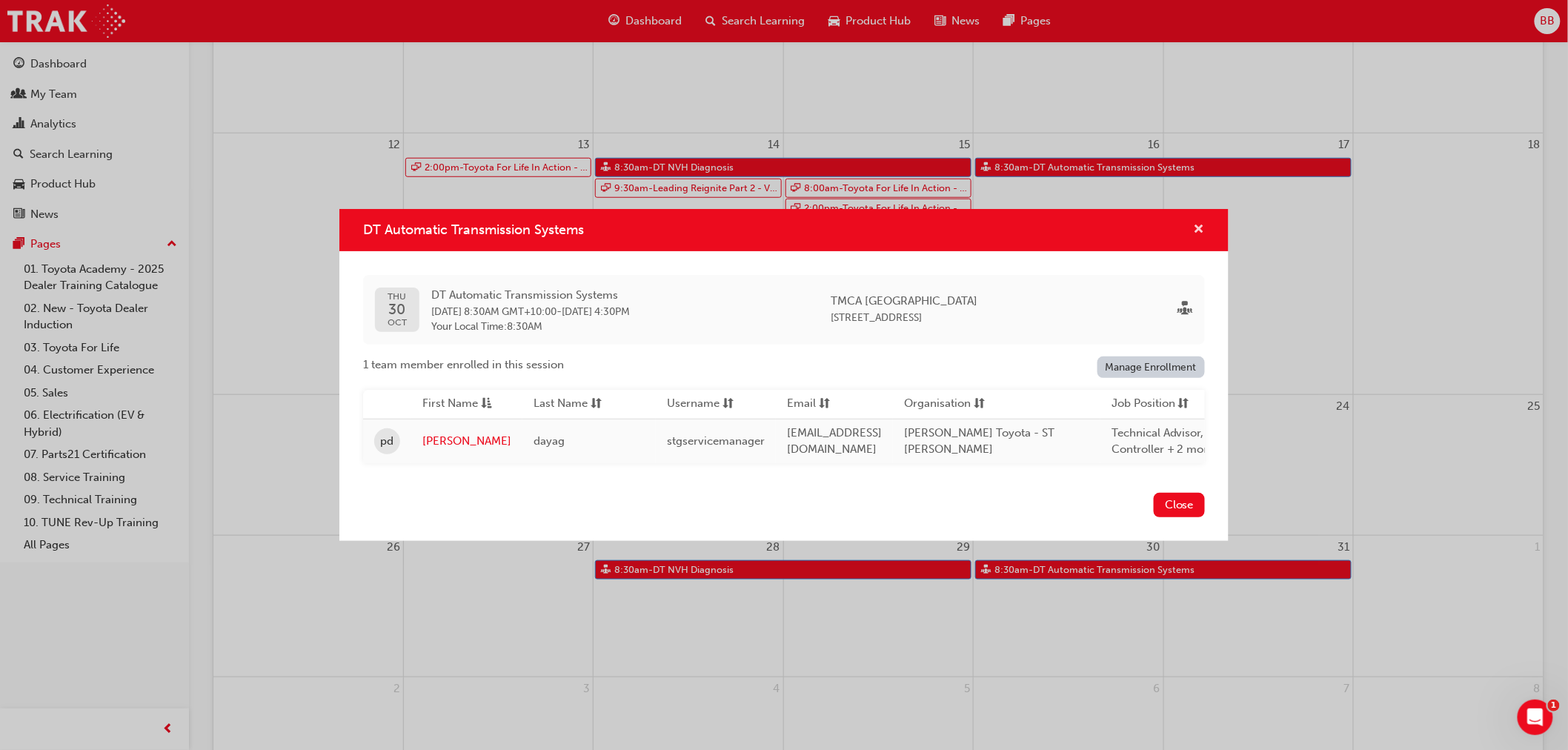
click at [1199, 226] on span "cross-icon" at bounding box center [1199, 231] width 11 height 14
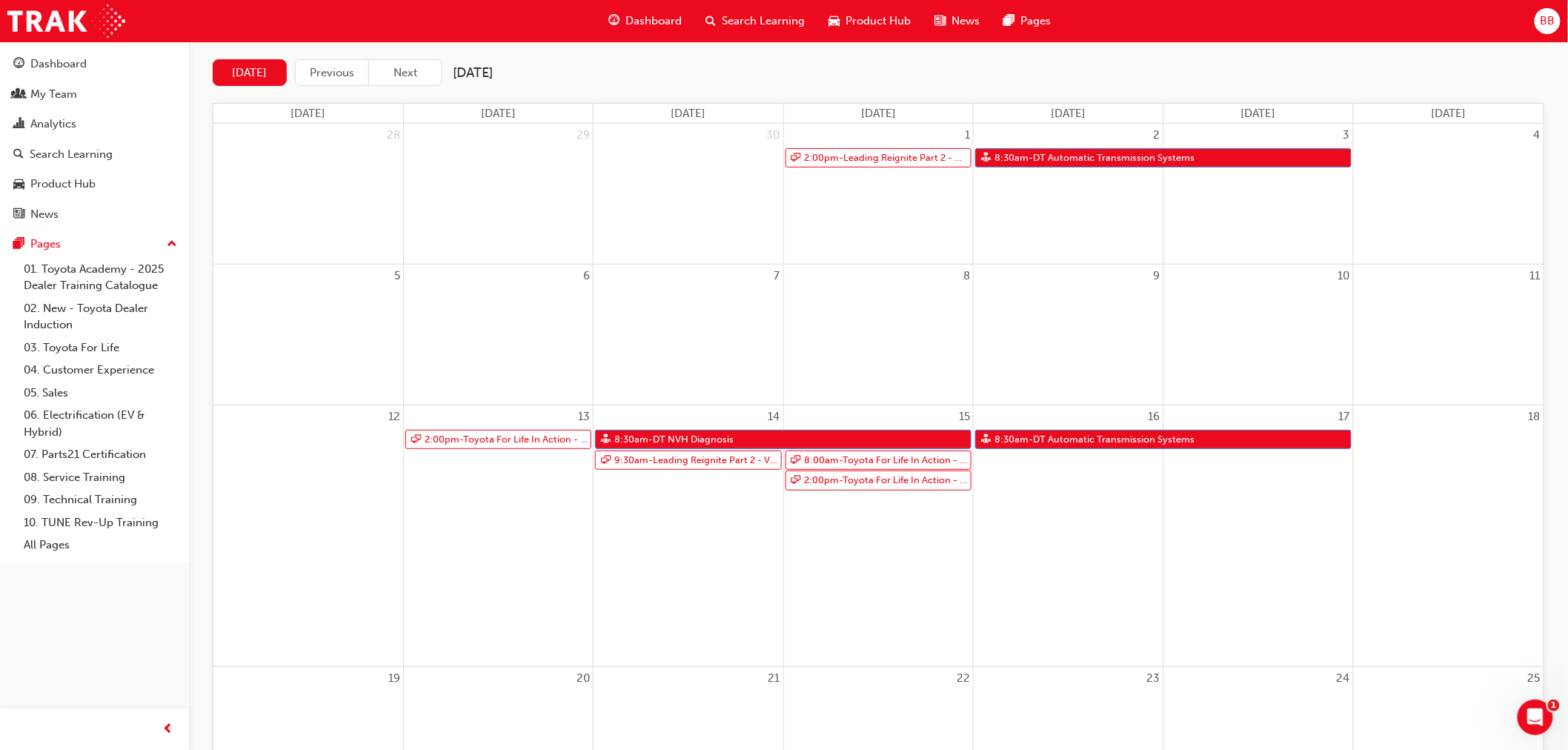
scroll to position [0, 0]
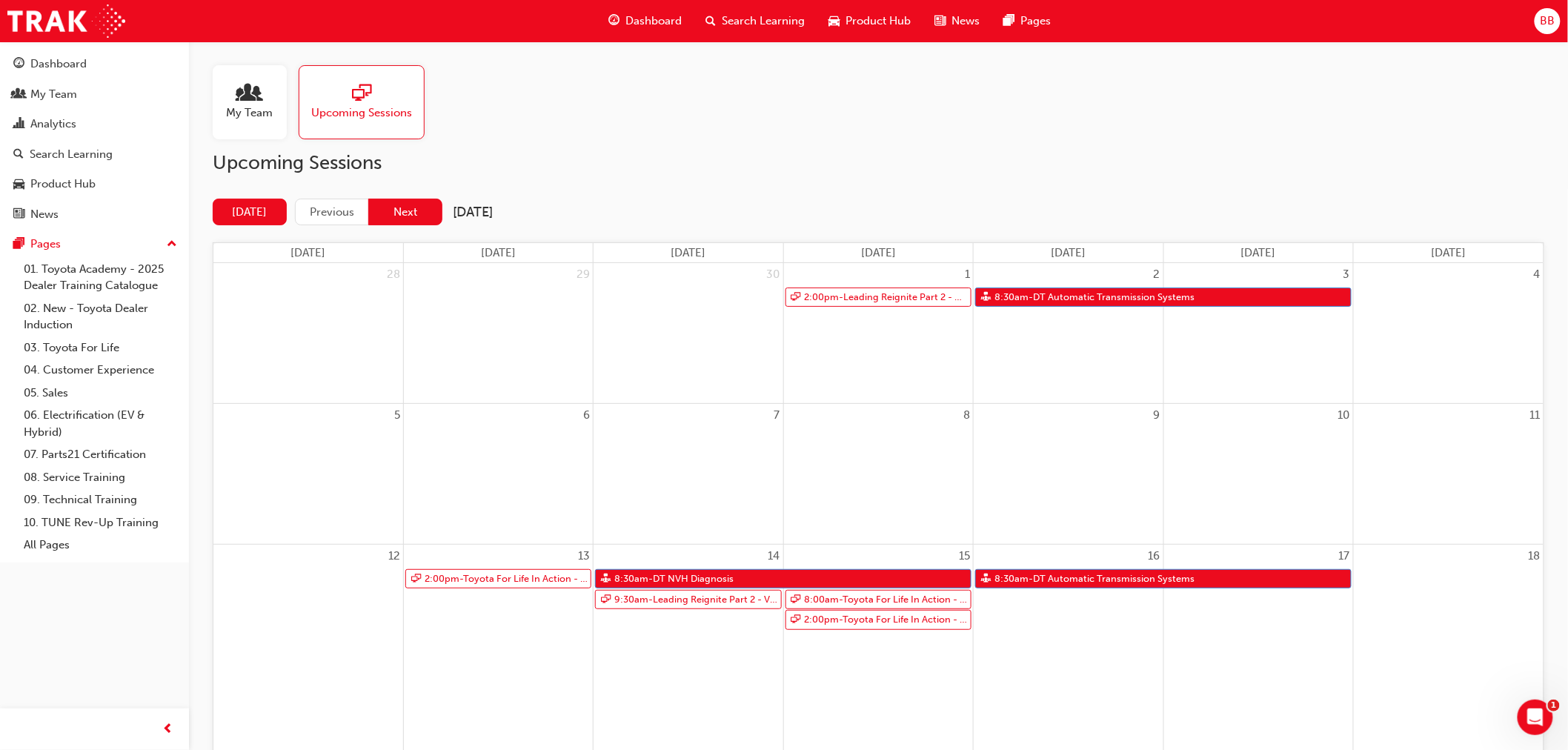
click at [412, 209] on button "Next" at bounding box center [405, 212] width 74 height 27
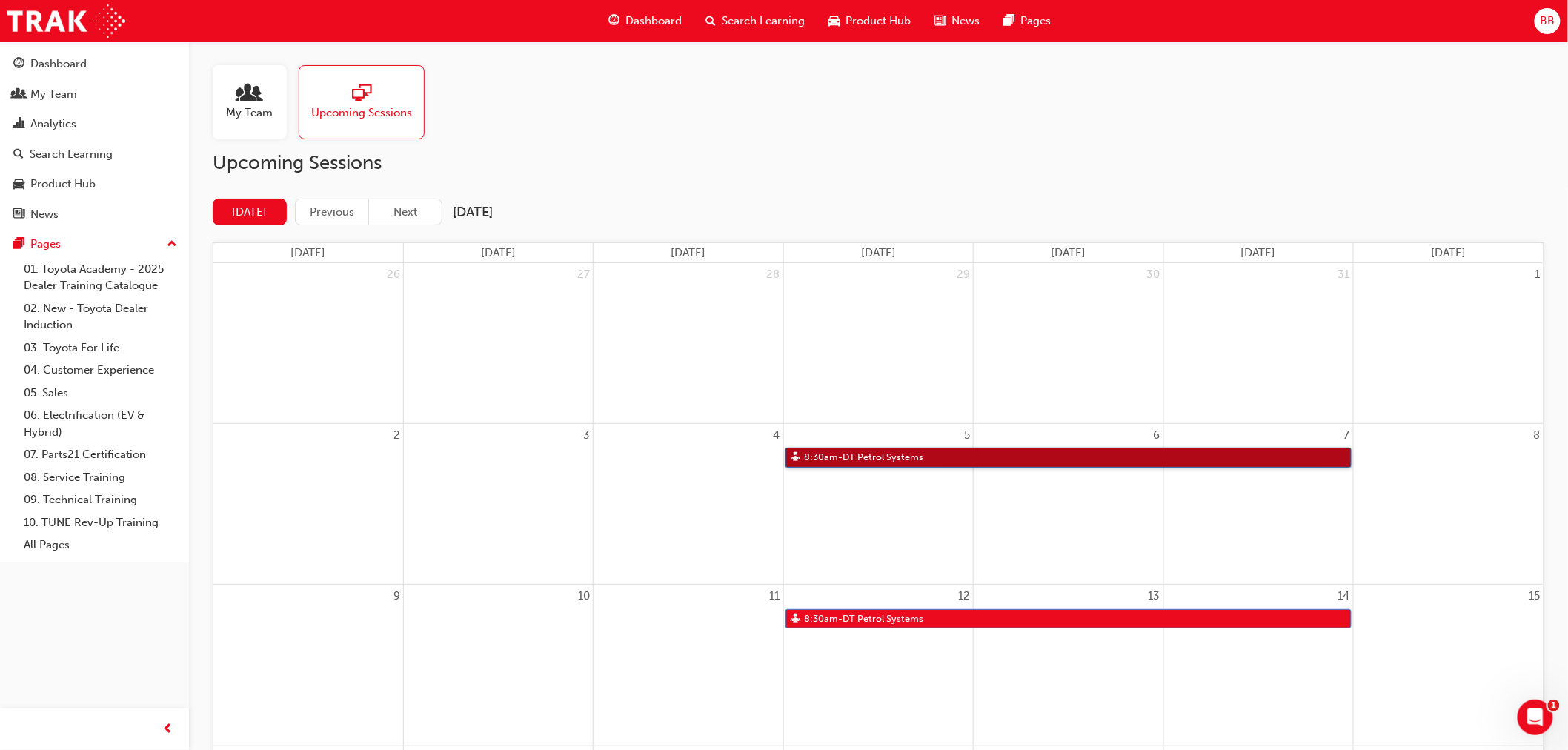
click at [960, 457] on link "8:30am - DT Petrol Systems" at bounding box center [1068, 457] width 566 height 20
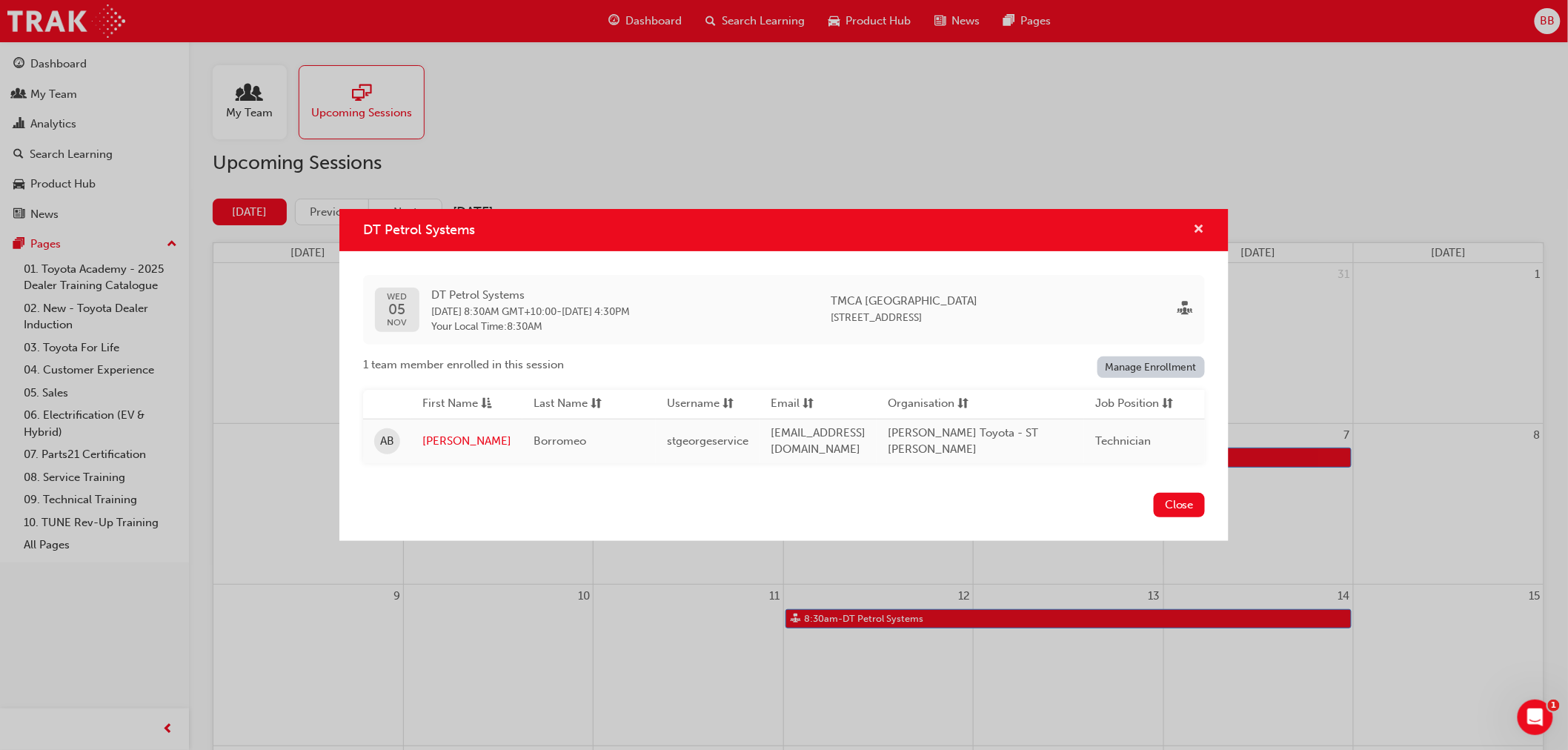
click at [1196, 224] on span "cross-icon" at bounding box center [1199, 231] width 11 height 14
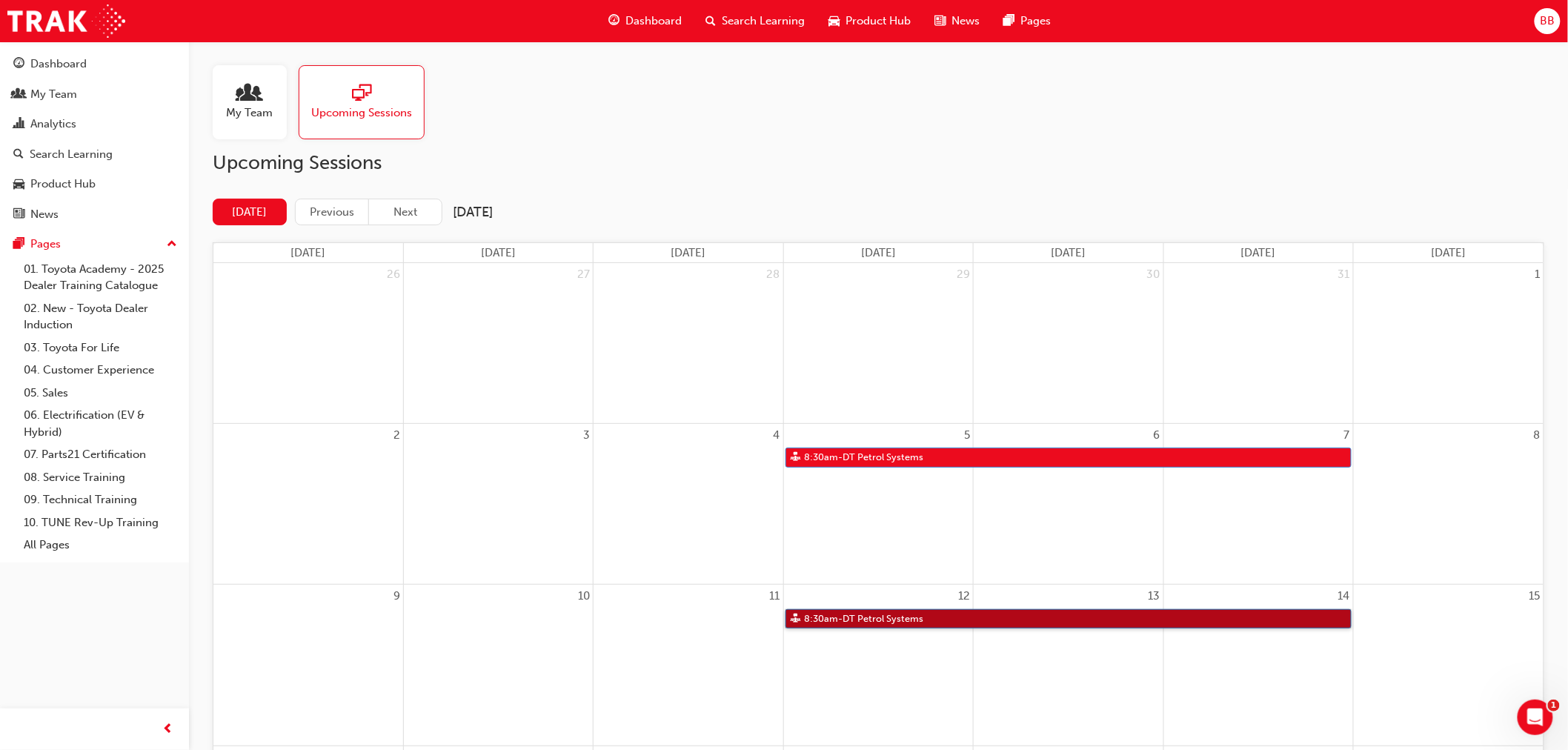
click at [1040, 623] on link "8:30am - DT Petrol Systems" at bounding box center [1068, 619] width 566 height 20
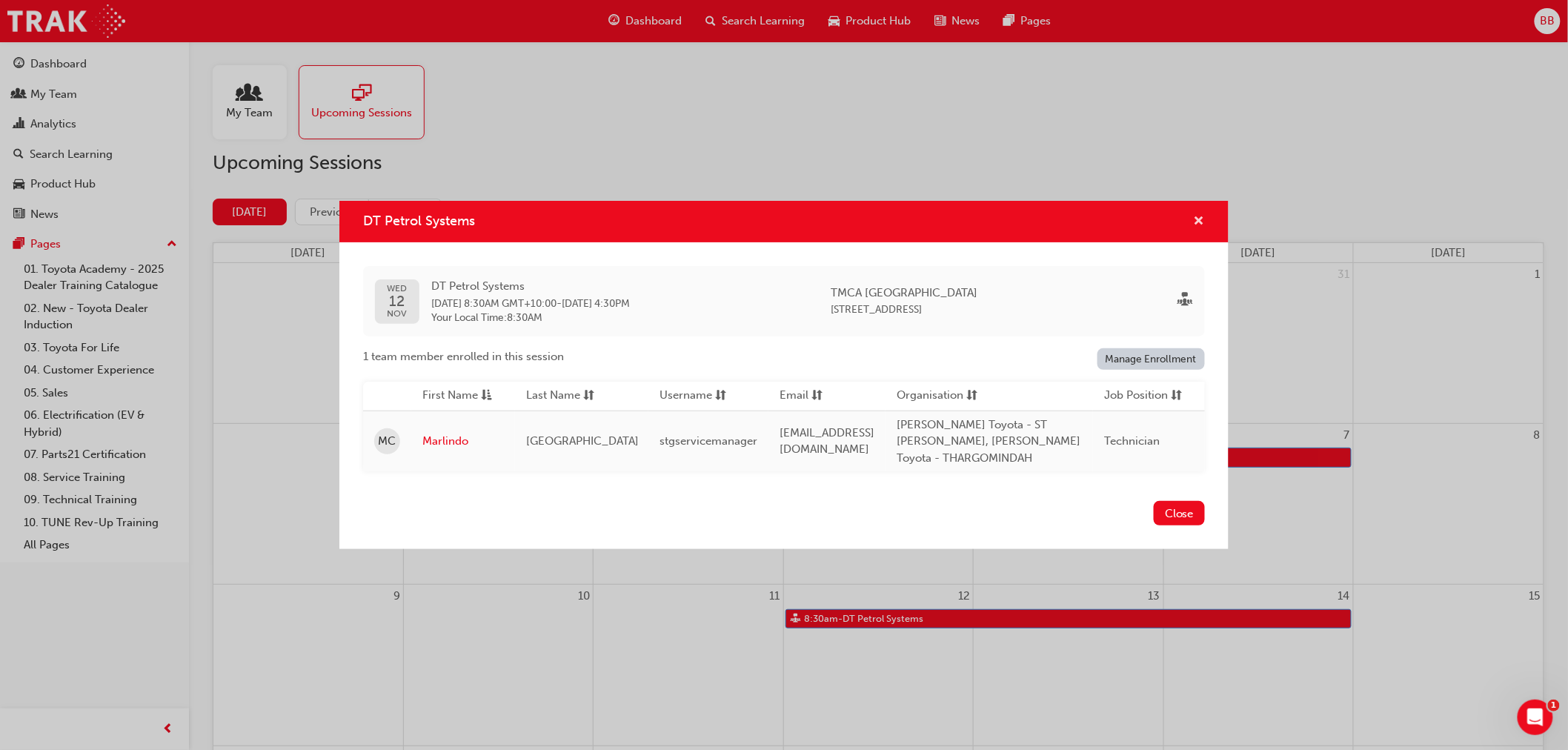
click at [1199, 221] on span "cross-icon" at bounding box center [1199, 222] width 11 height 14
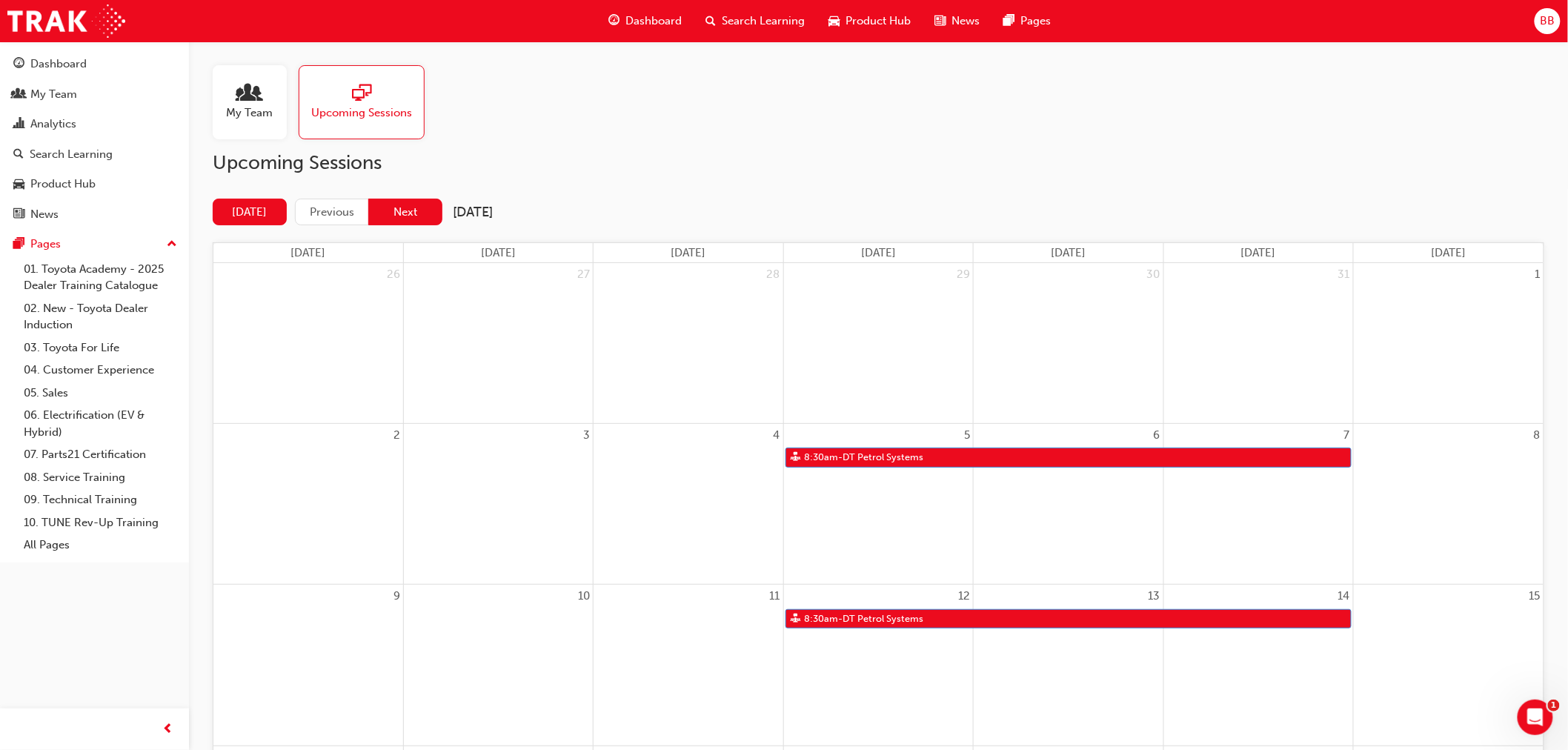
click at [405, 208] on button "Next" at bounding box center [405, 212] width 74 height 27
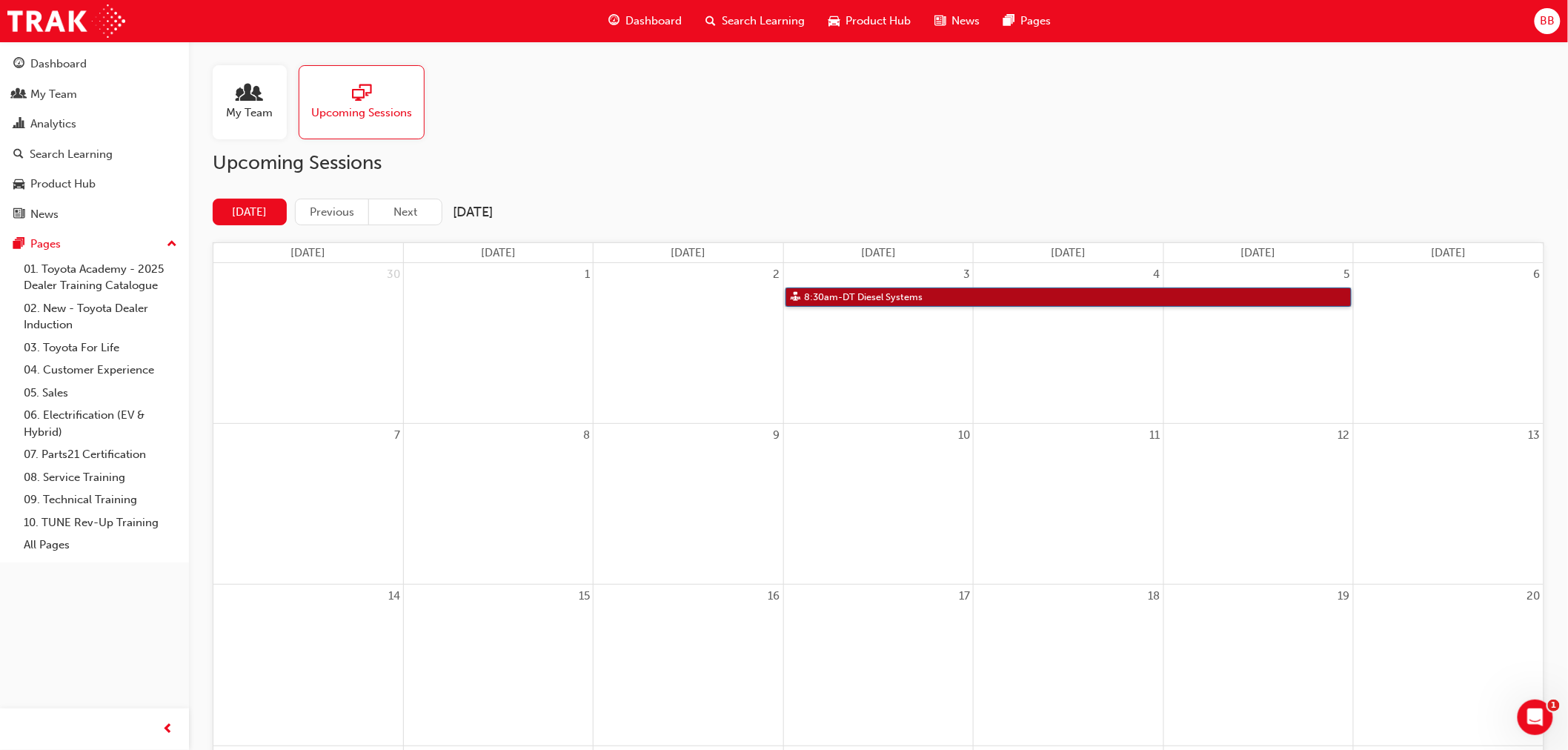
click at [914, 294] on link "8:30am - DT Diesel Systems" at bounding box center [1068, 298] width 566 height 20
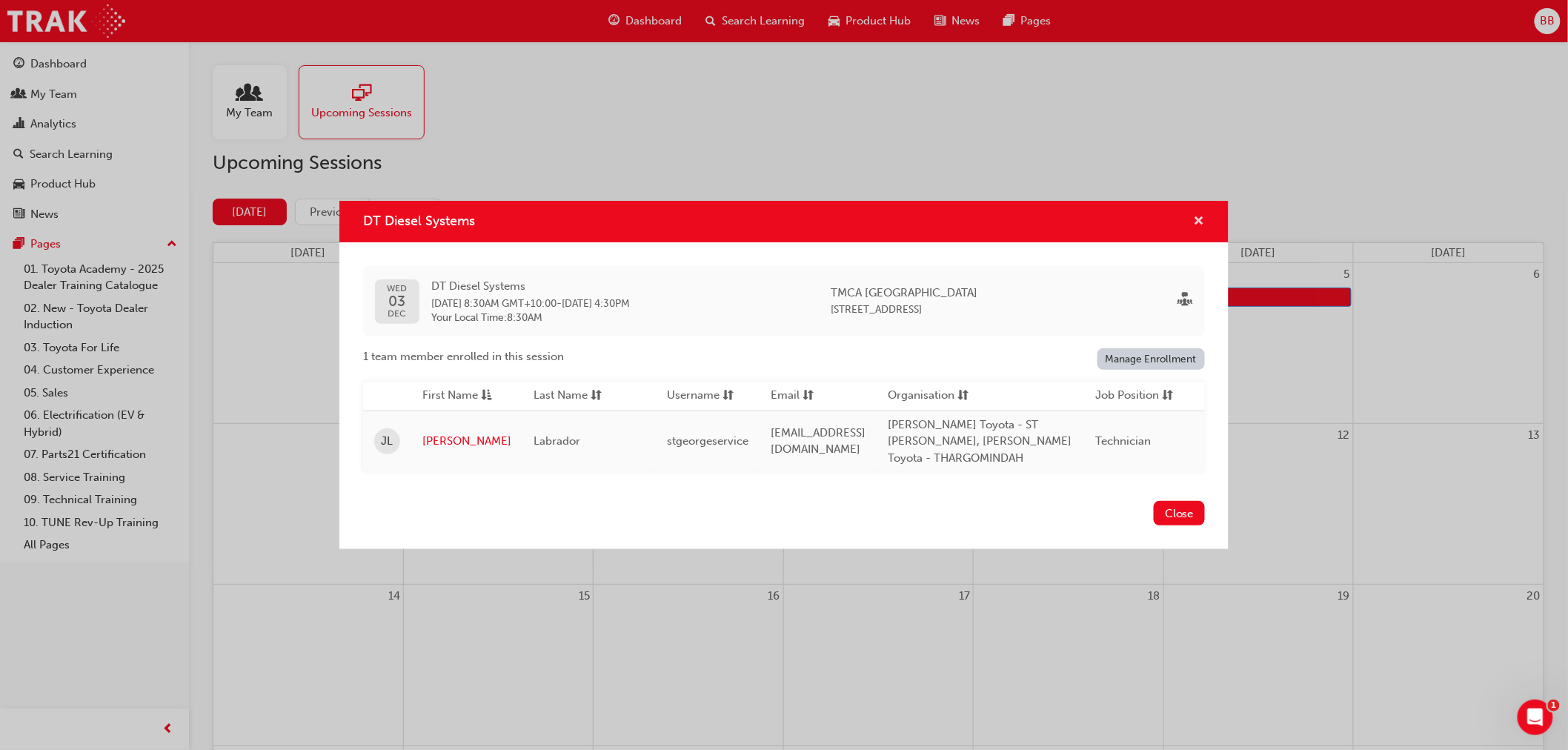
click at [1197, 220] on span "cross-icon" at bounding box center [1199, 222] width 11 height 14
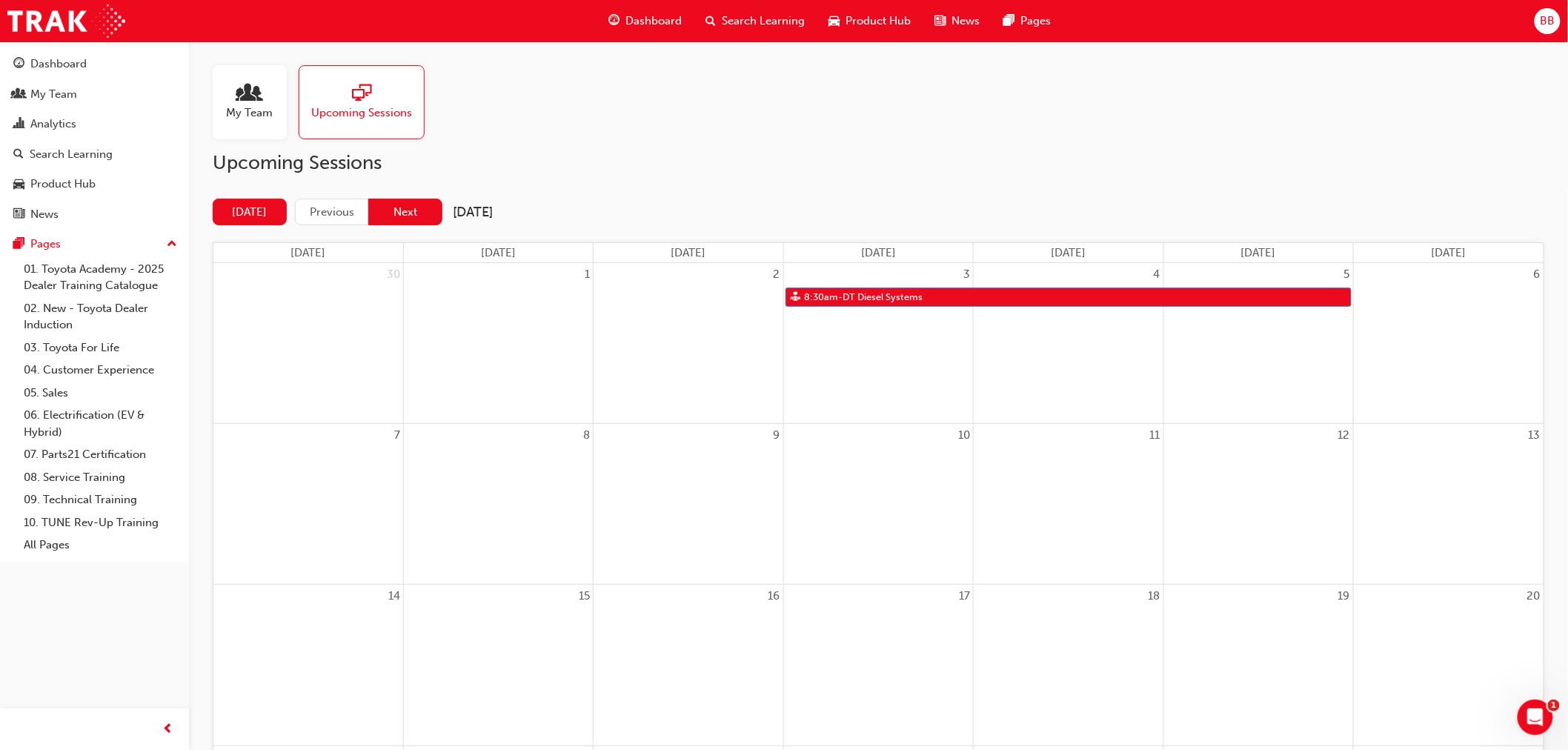
click at [428, 212] on button "Next" at bounding box center [405, 212] width 74 height 27
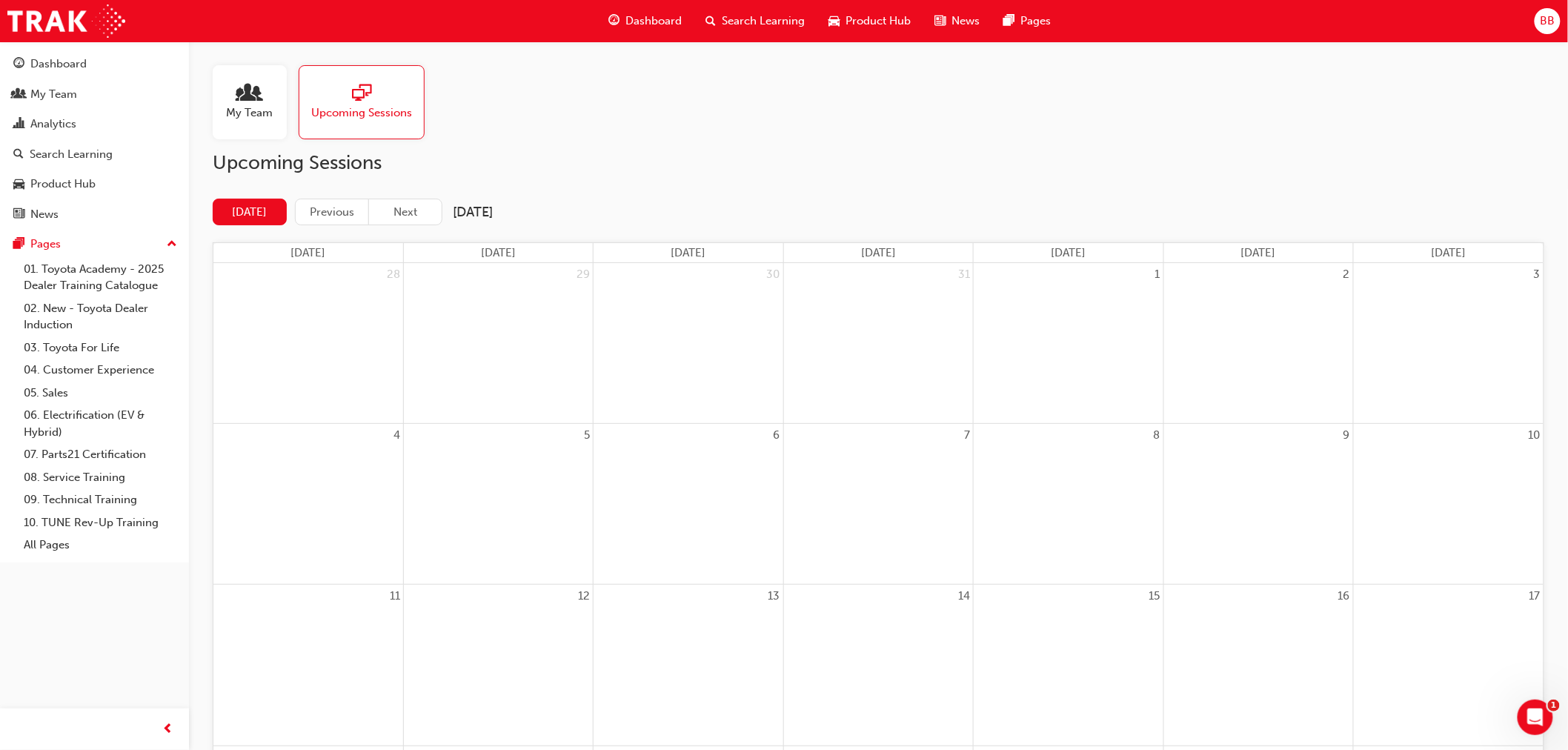
drag, startPoint x: 47, startPoint y: 98, endPoint x: 371, endPoint y: 104, distance: 324.1
click at [47, 98] on div "My Team" at bounding box center [53, 94] width 47 height 17
